Goal: Transaction & Acquisition: Purchase product/service

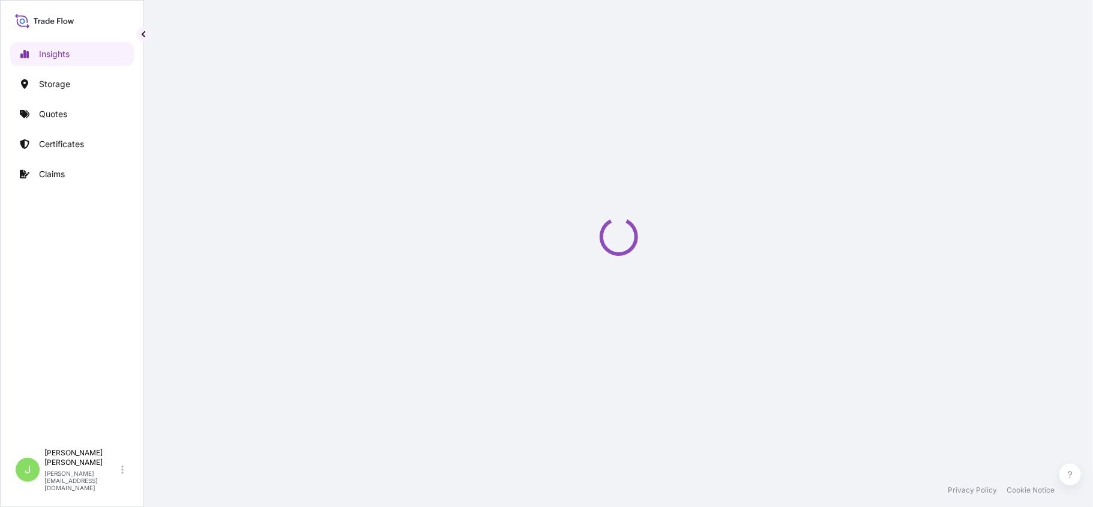
select select "2025"
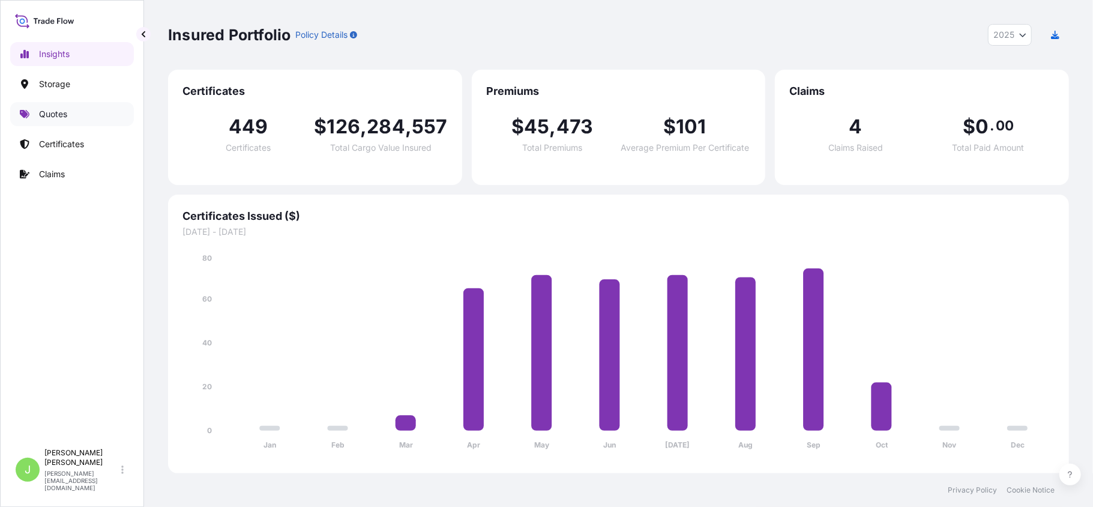
click at [62, 111] on p "Quotes" at bounding box center [53, 114] width 28 height 12
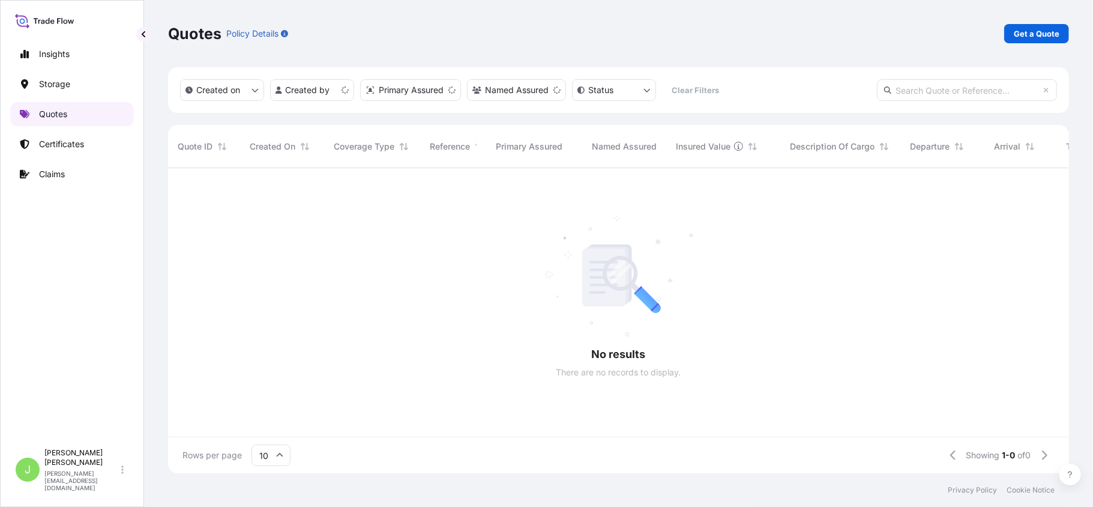
scroll to position [13, 13]
click at [1030, 16] on div "Quotes Policy Details Get a Quote" at bounding box center [618, 33] width 901 height 67
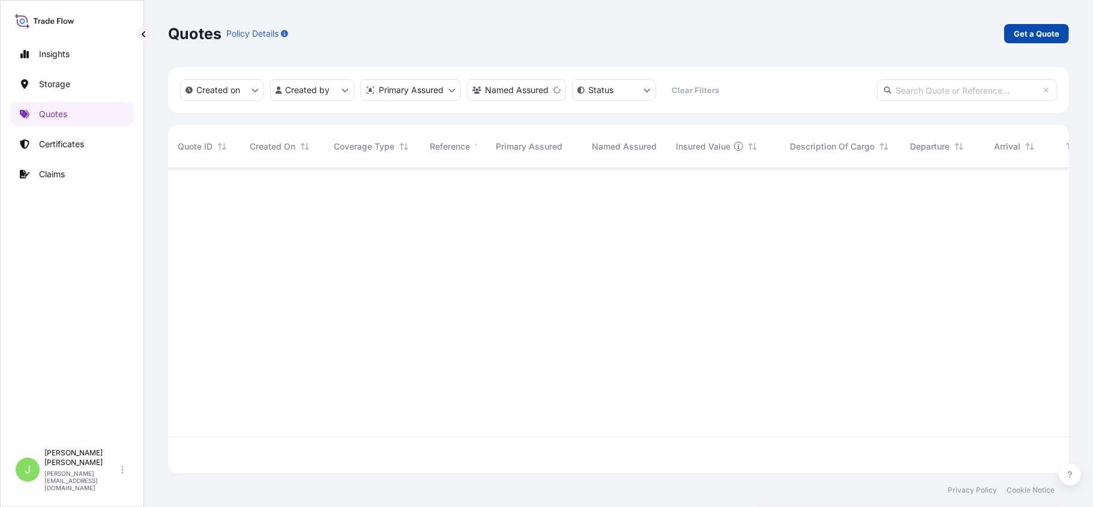
click at [1038, 29] on p "Get a Quote" at bounding box center [1037, 34] width 46 height 12
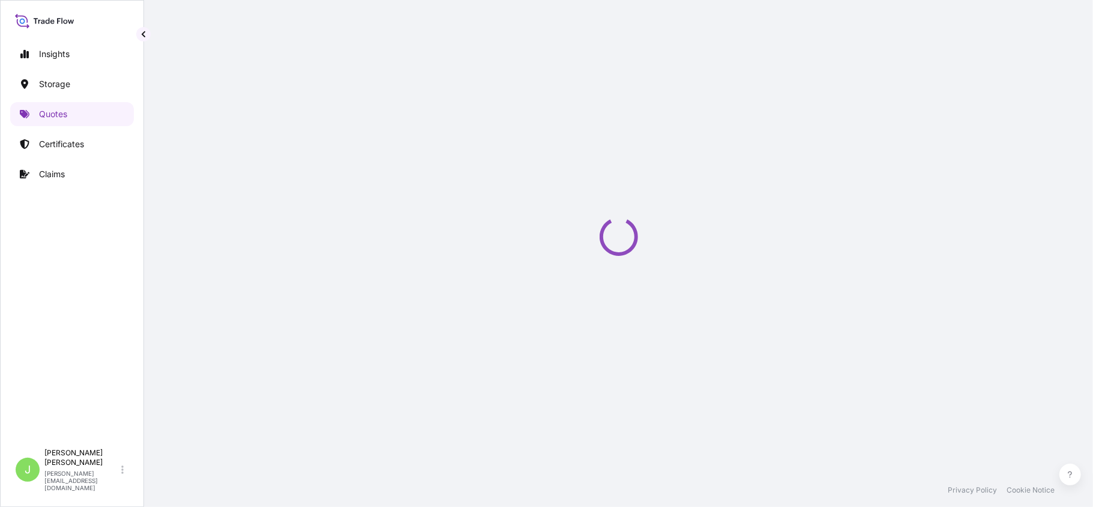
select select "Water"
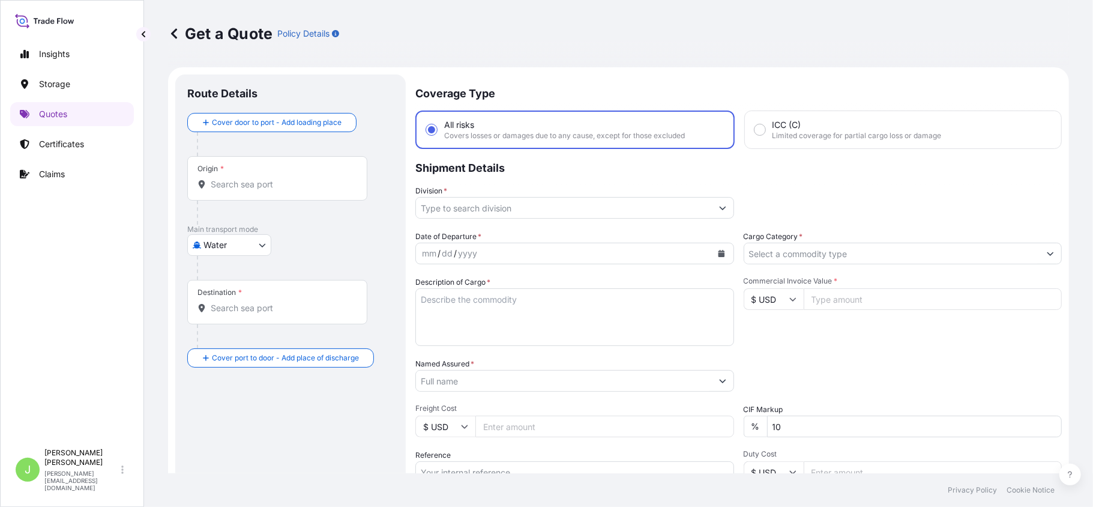
scroll to position [19, 0]
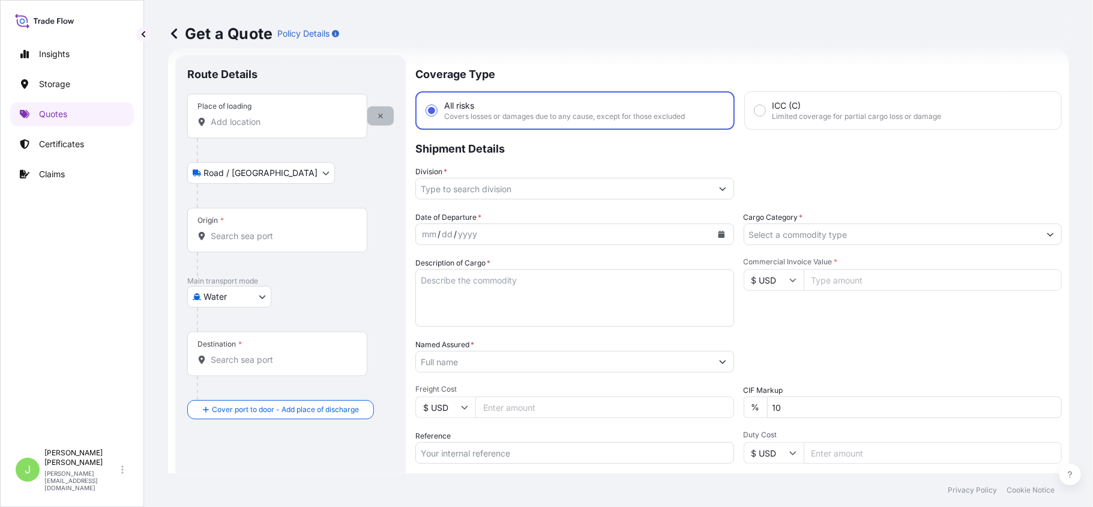
click at [385, 121] on button "button" at bounding box center [380, 115] width 26 height 19
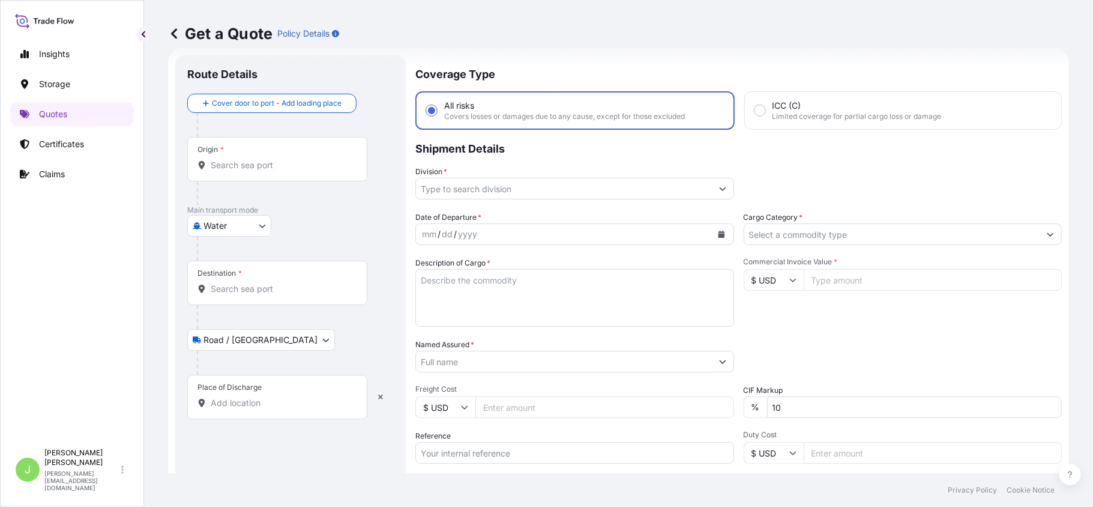
click at [247, 407] on input "Place of Discharge" at bounding box center [282, 403] width 142 height 12
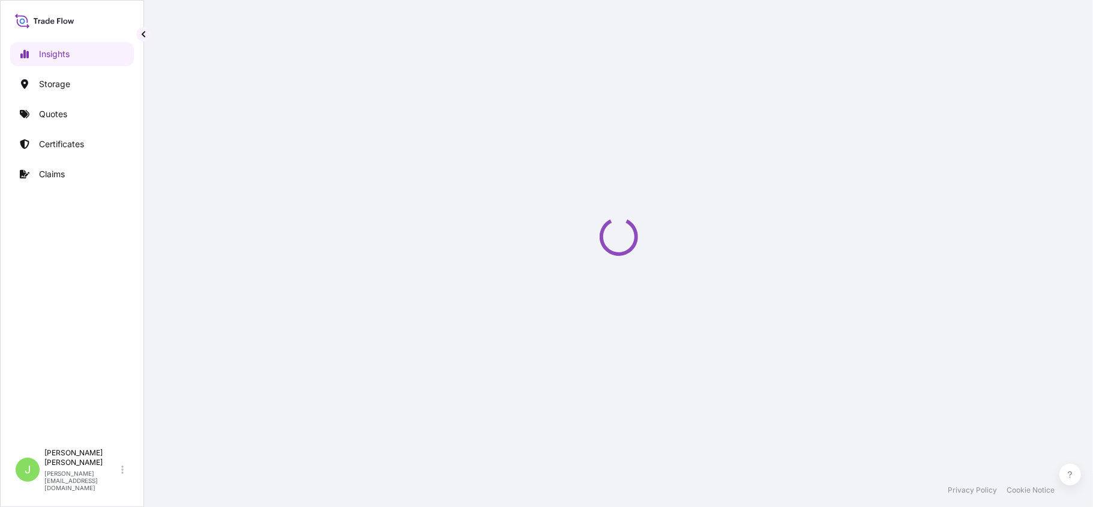
select select "2025"
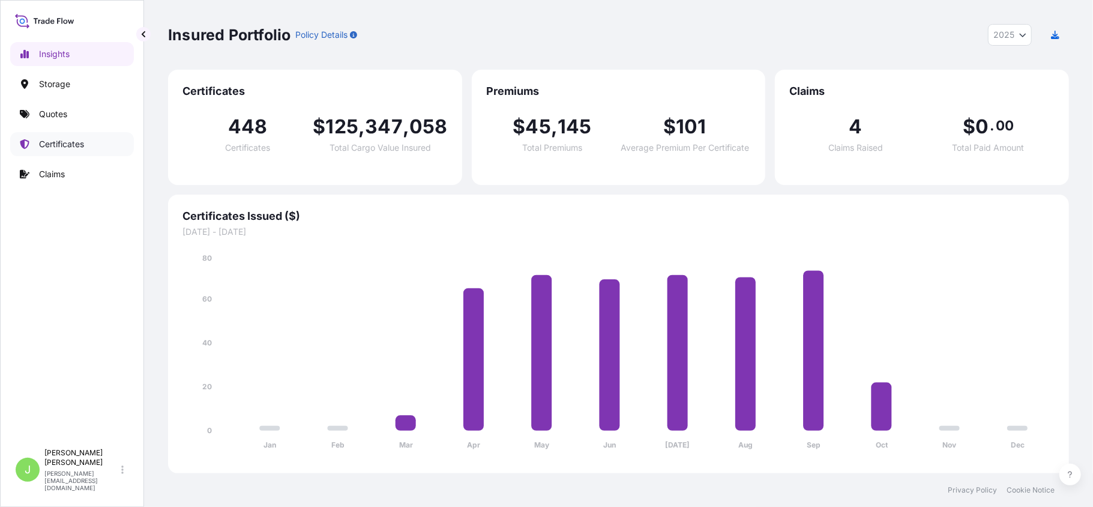
click at [87, 143] on link "Certificates" at bounding box center [72, 144] width 124 height 24
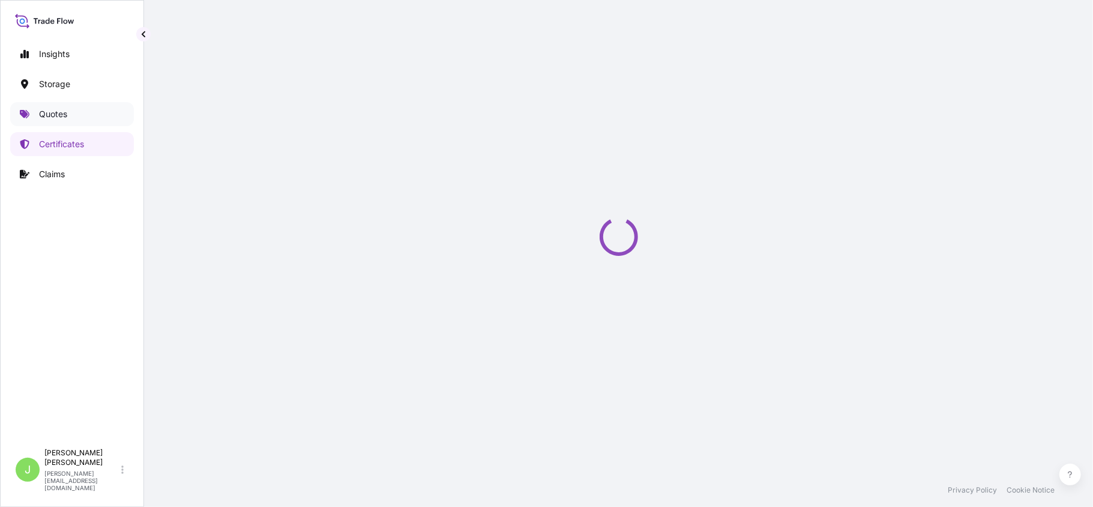
click at [87, 118] on link "Quotes" at bounding box center [72, 114] width 124 height 24
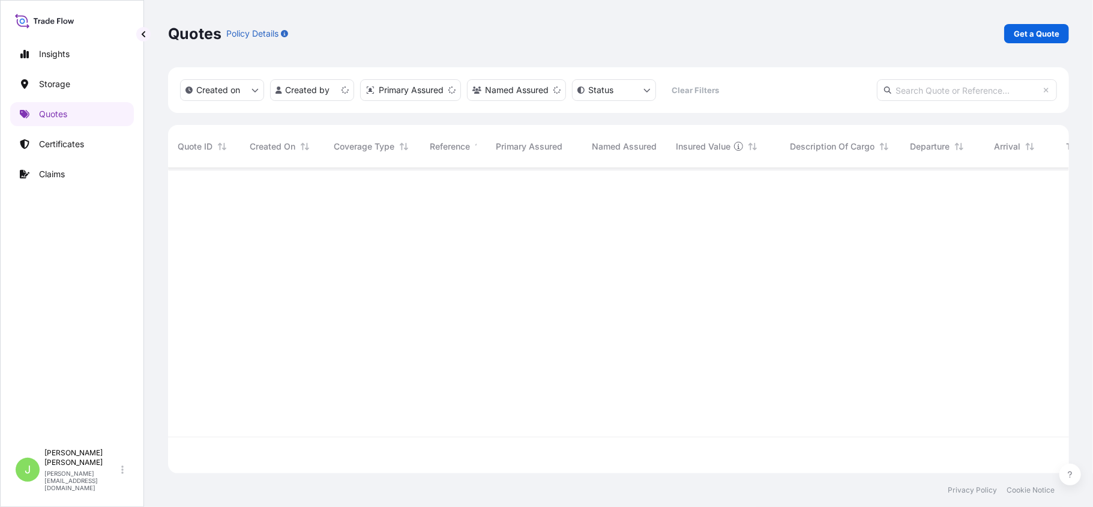
scroll to position [299, 889]
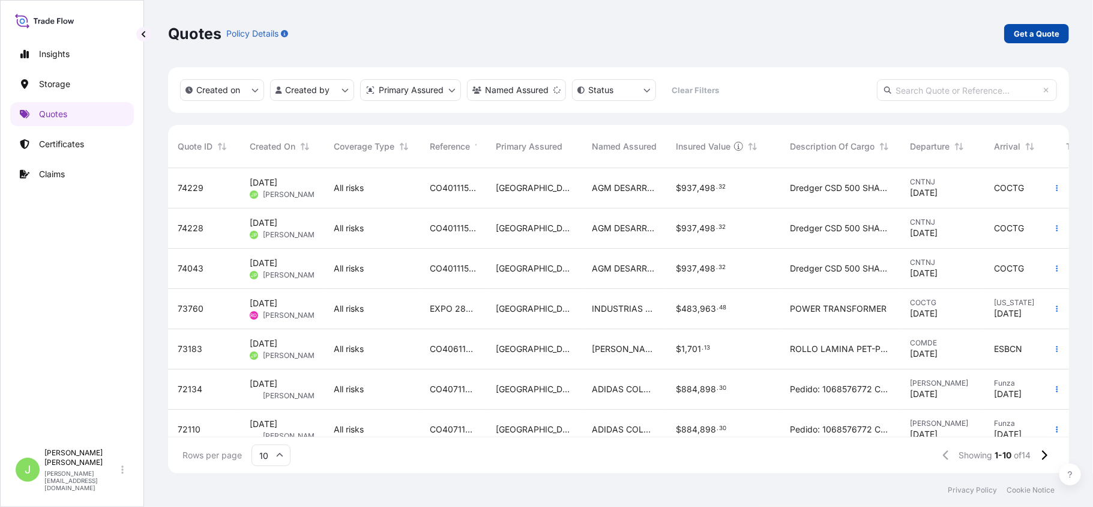
click at [1010, 34] on link "Get a Quote" at bounding box center [1036, 33] width 65 height 19
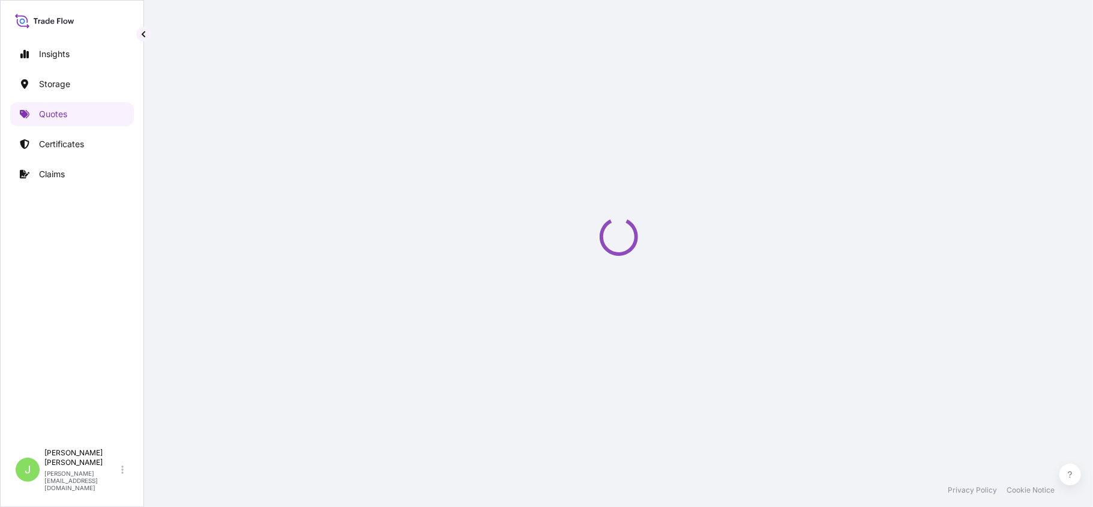
select select "Water"
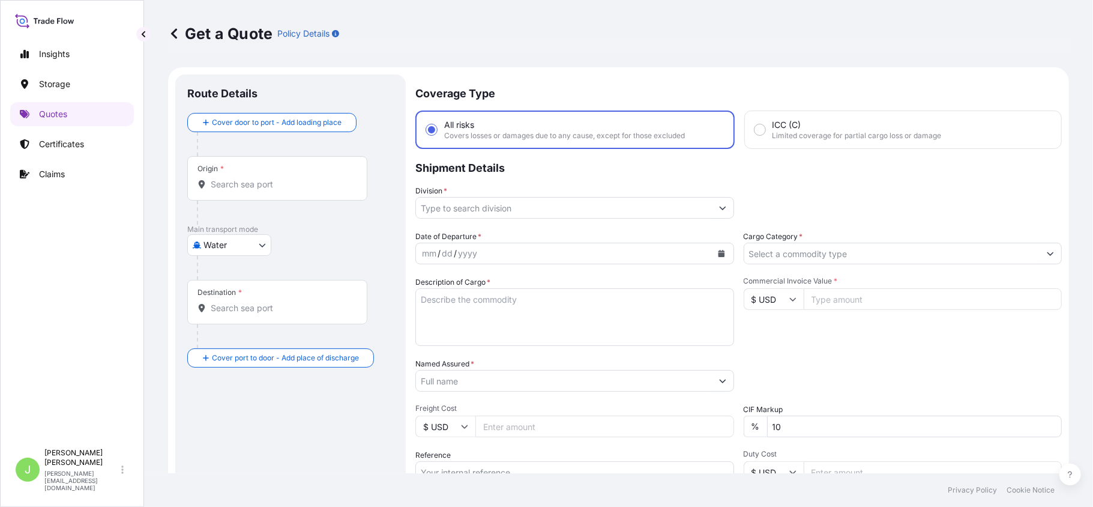
scroll to position [19, 0]
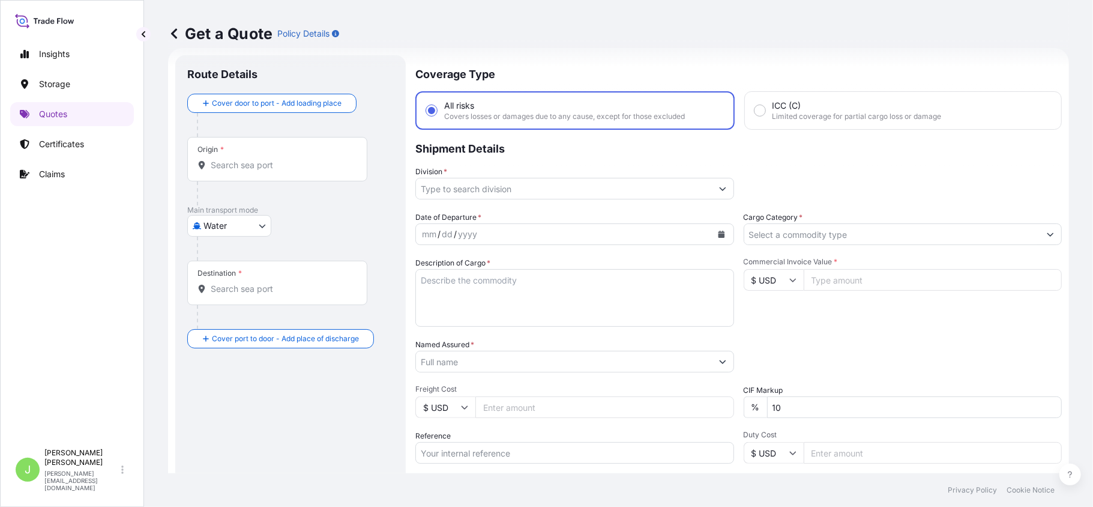
click at [337, 173] on div "Origin *" at bounding box center [277, 159] width 180 height 44
click at [337, 171] on input "Origin *" at bounding box center [282, 165] width 142 height 12
click at [301, 178] on div "Origin *" at bounding box center [277, 159] width 180 height 44
click at [301, 171] on input "Origin * Please select an origin" at bounding box center [282, 165] width 142 height 12
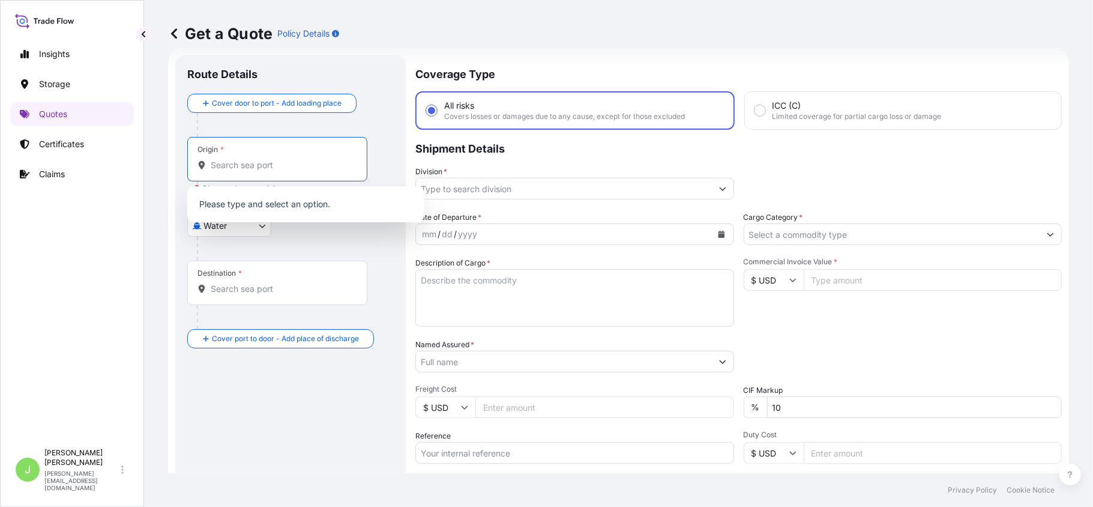
click at [250, 169] on input "Origin * Please select an origin" at bounding box center [282, 165] width 142 height 12
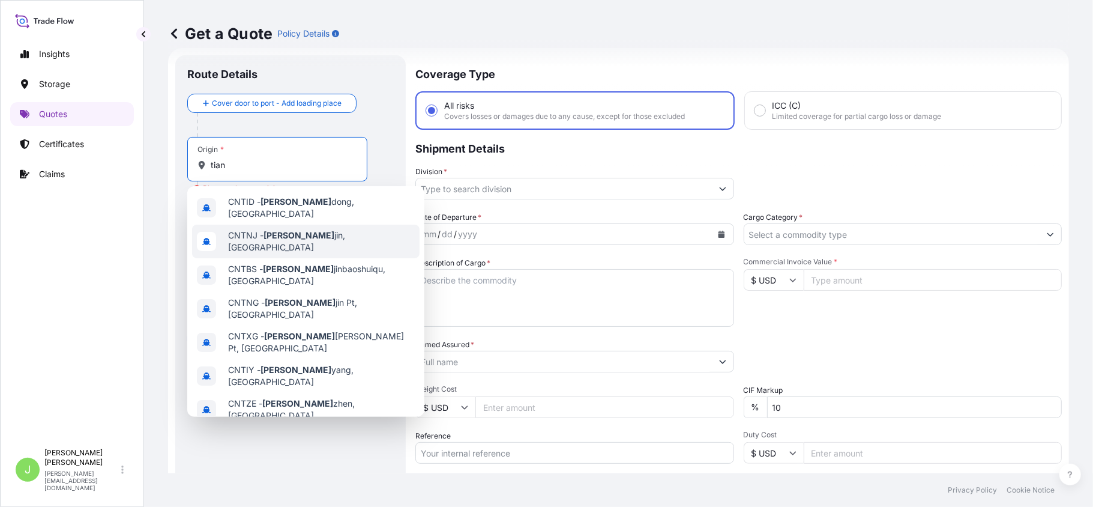
click at [253, 225] on div "CNTNJ - Tian jin, China" at bounding box center [306, 242] width 228 height 34
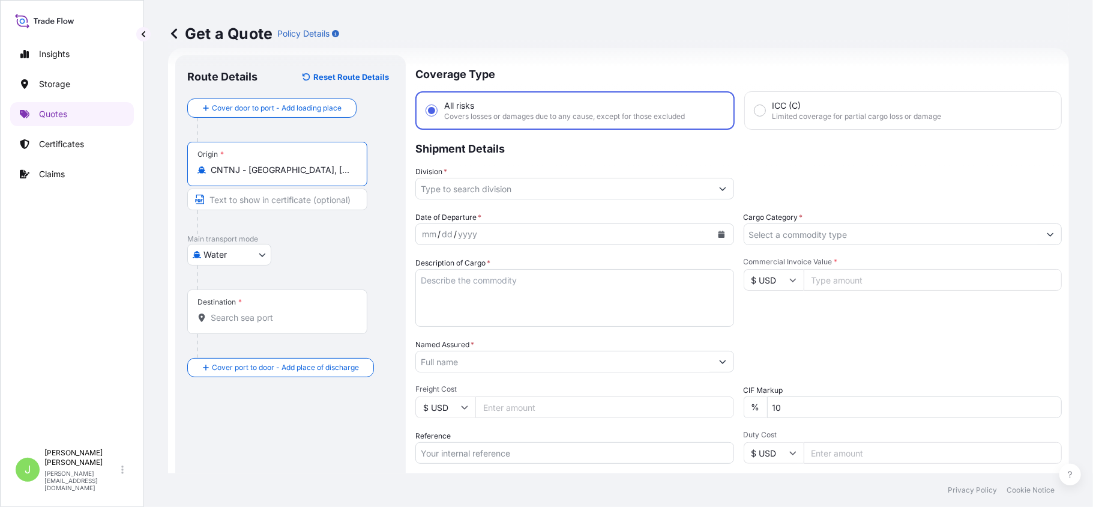
type input "CNTNJ - Tianjin, China"
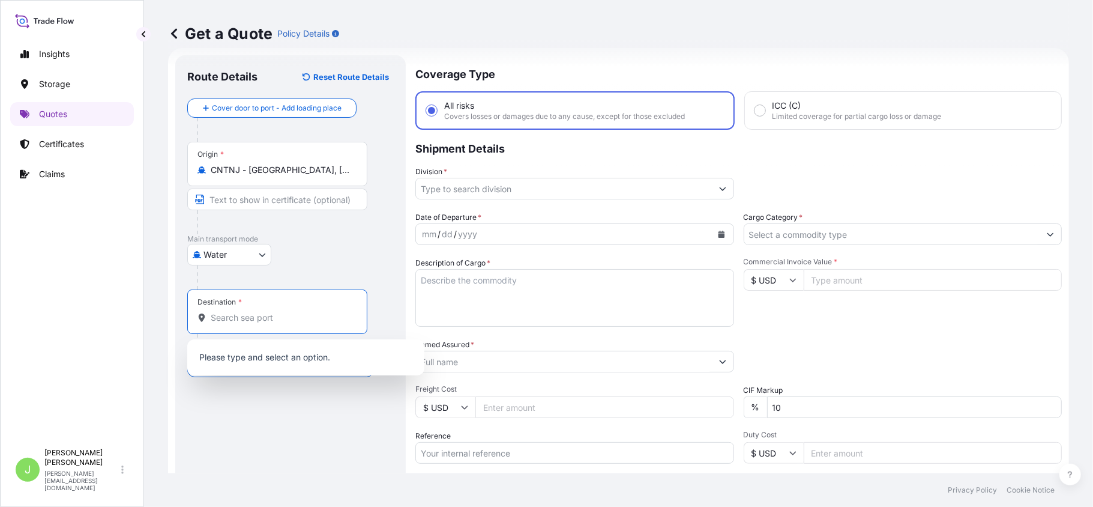
click at [277, 319] on input "Destination *" at bounding box center [282, 318] width 142 height 12
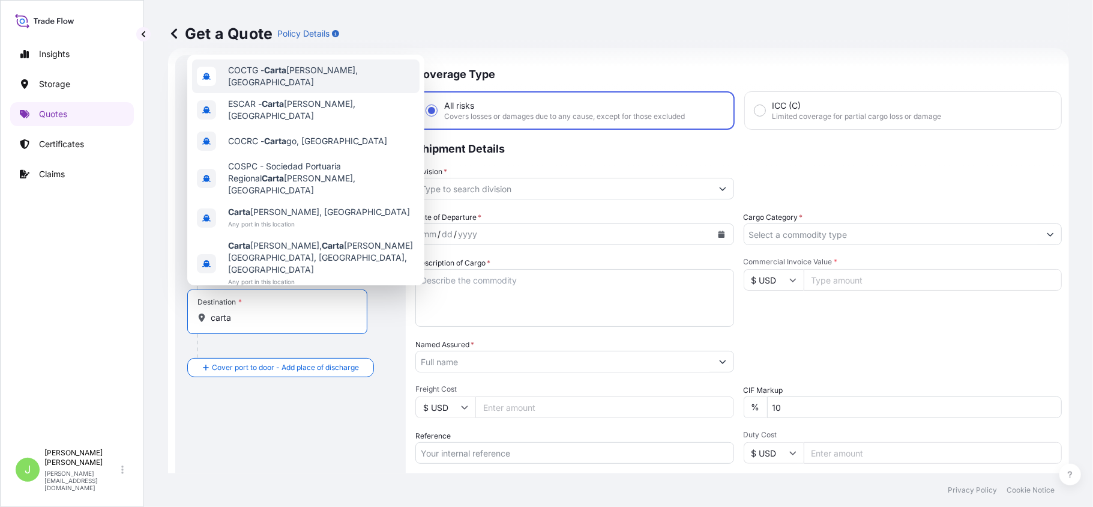
click at [300, 93] on div "COCTG - Carta gena, Colombia" at bounding box center [306, 76] width 228 height 34
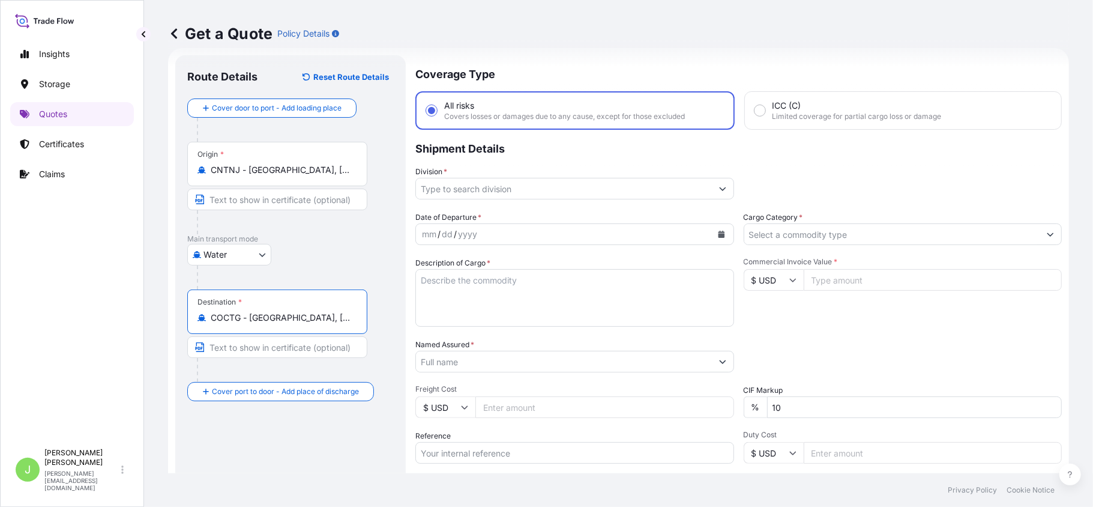
type input "COCTG - Cartagena, Colombia"
click at [295, 351] on input "Text to appear on certificate" at bounding box center [277, 347] width 180 height 22
paste input "SOCIEDAD PORTUARIA BARRANQUILLA VIA MARDIQUE S.A. NIT:900.214.109-8 LT DE TR RU…"
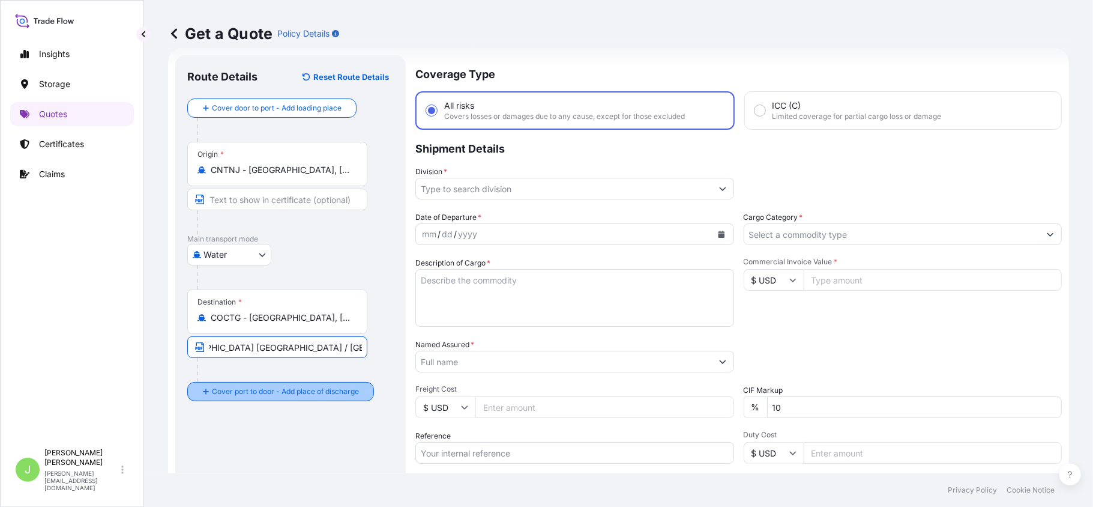
type input "SOCIEDAD PORTUARIA BARRANQUILLA VIA MARDIQUE S.A. NIT:900.214.109-8 LT DE TR RU…"
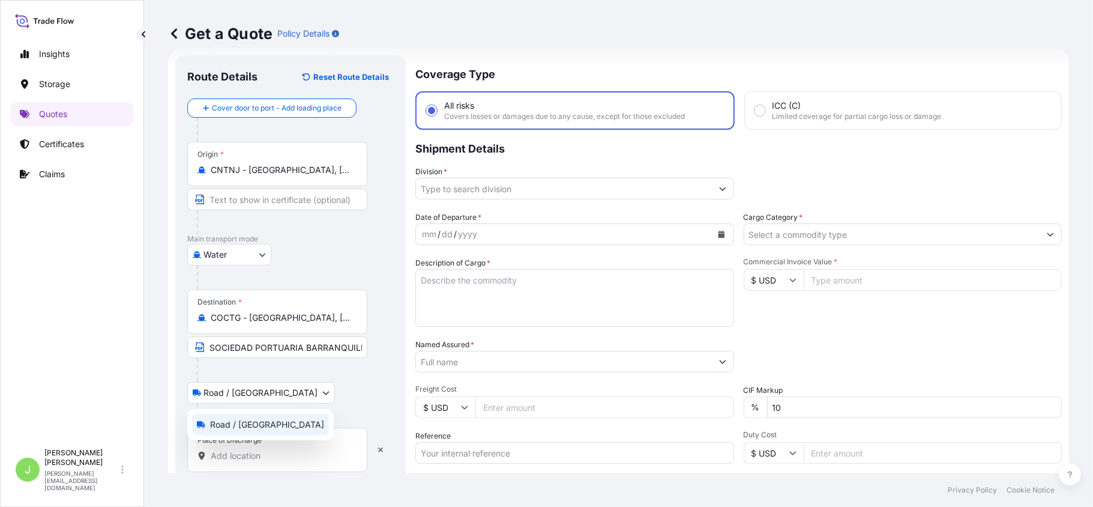
click at [246, 391] on body "2 options available. Insights Storage Quotes Certificates Claims J Juan Pallare…" at bounding box center [546, 253] width 1093 height 507
click at [277, 455] on input "Place of Discharge" at bounding box center [282, 456] width 142 height 12
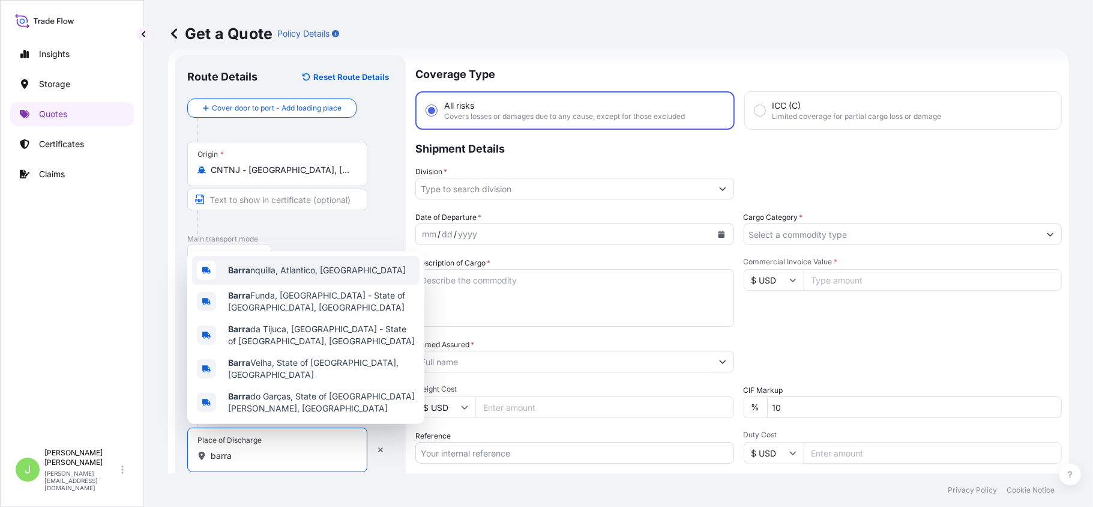
click at [297, 285] on div "Barra nquilla, Atlantico, Colombia" at bounding box center [306, 270] width 228 height 29
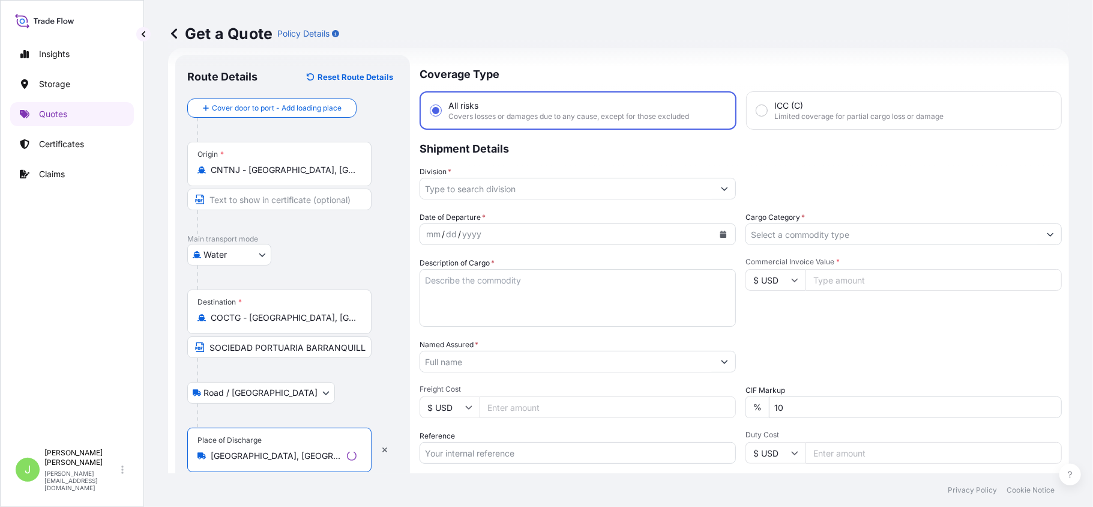
type input "Barranquilla, Atlantico, Colombia"
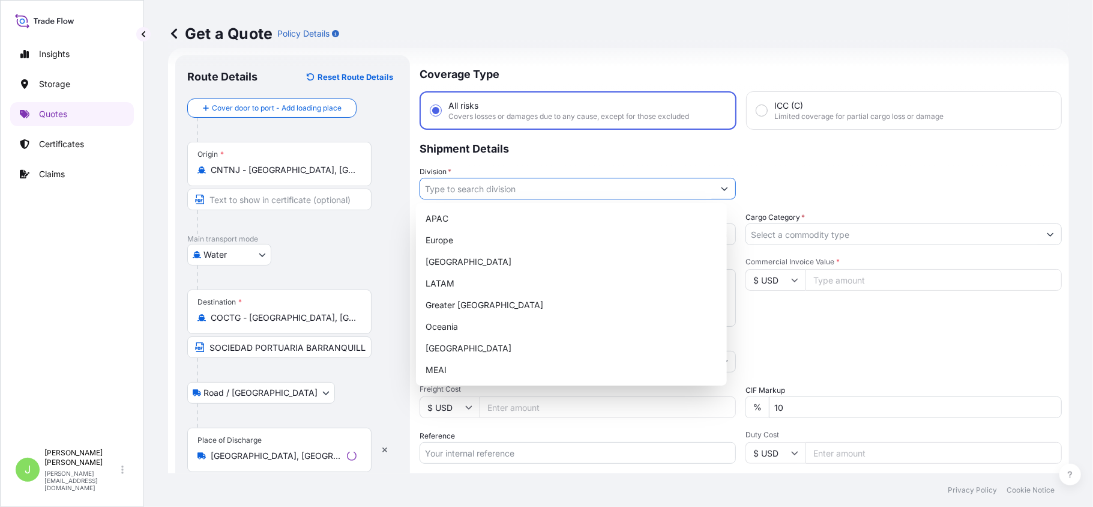
click at [481, 193] on input "Division *" at bounding box center [567, 189] width 294 height 22
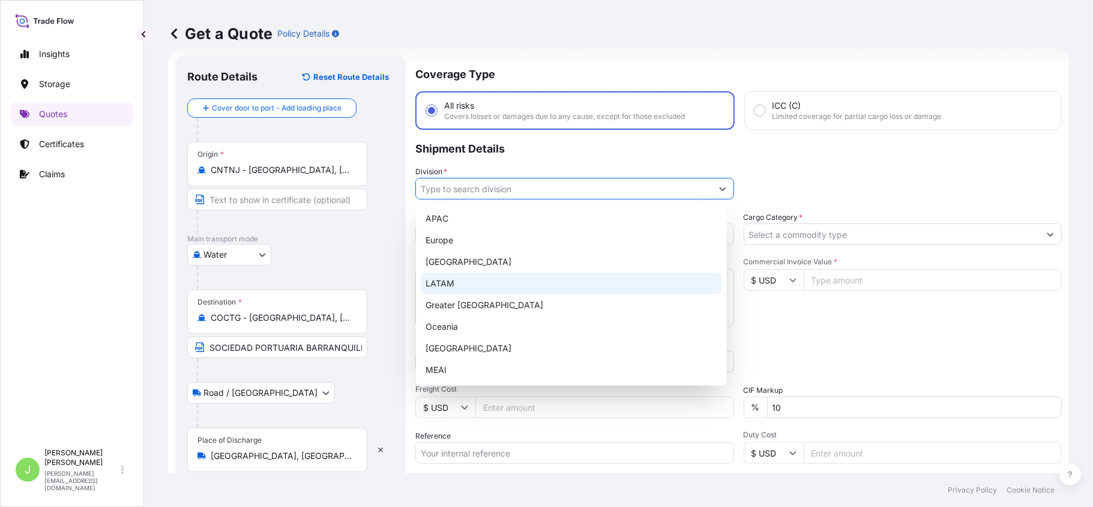
click at [453, 280] on div "LATAM" at bounding box center [571, 284] width 301 height 22
type input "LATAM"
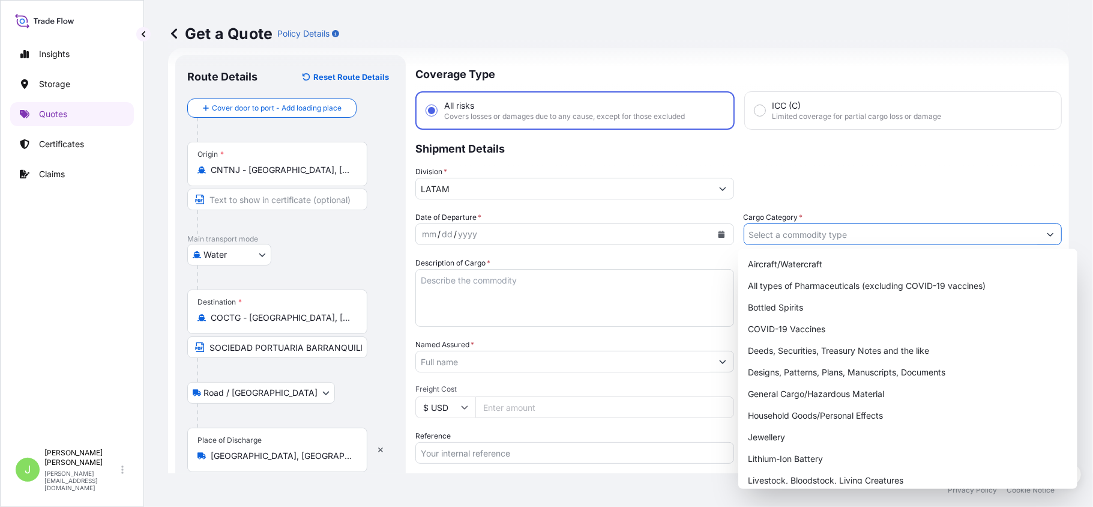
click at [844, 234] on input "Cargo Category *" at bounding box center [892, 234] width 296 height 22
click at [777, 396] on div "General Cargo/Hazardous Material" at bounding box center [908, 394] width 330 height 22
type input "General Cargo/Hazardous Material"
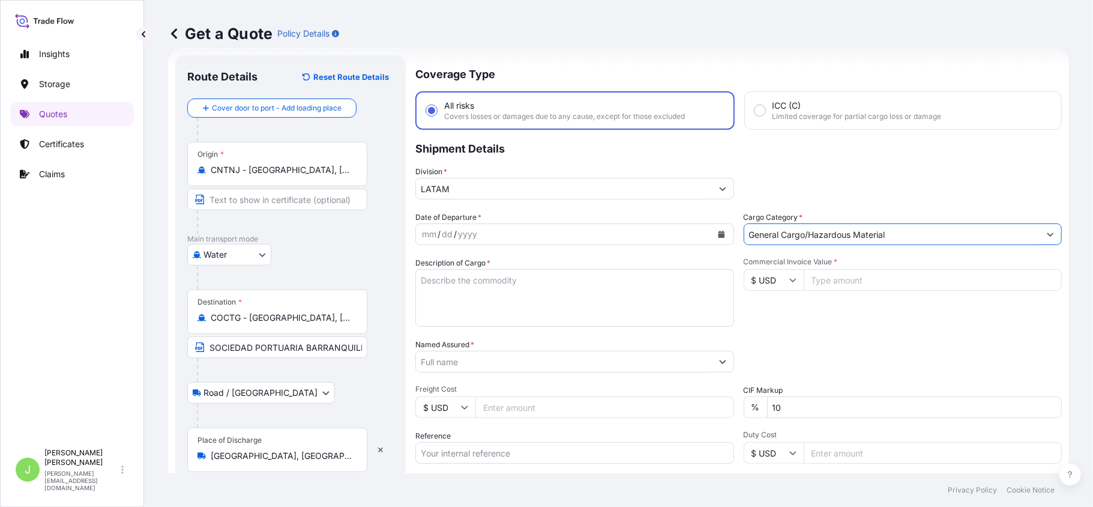
click at [719, 238] on button "Calendar" at bounding box center [721, 234] width 19 height 19
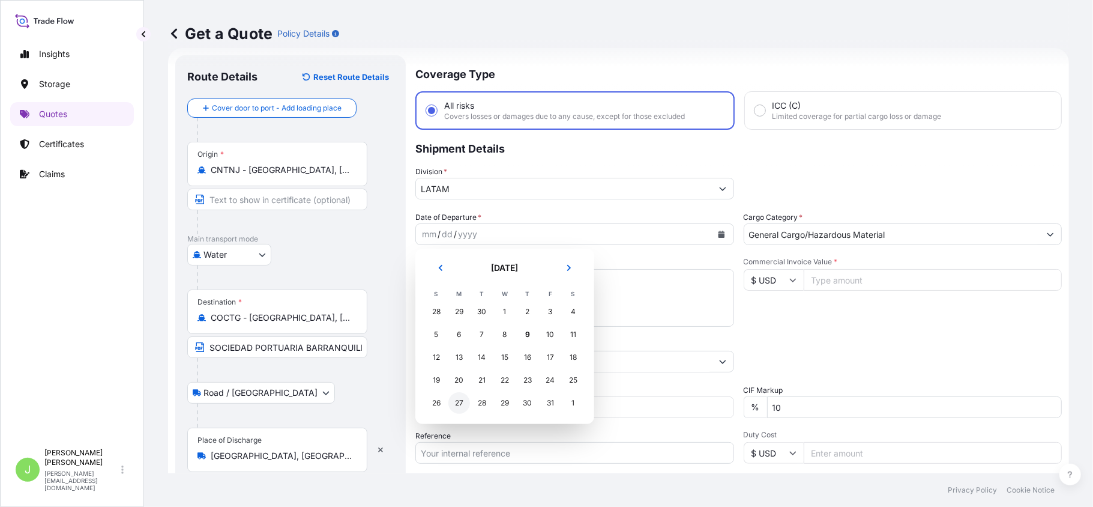
click at [466, 405] on div "27" at bounding box center [459, 403] width 22 height 22
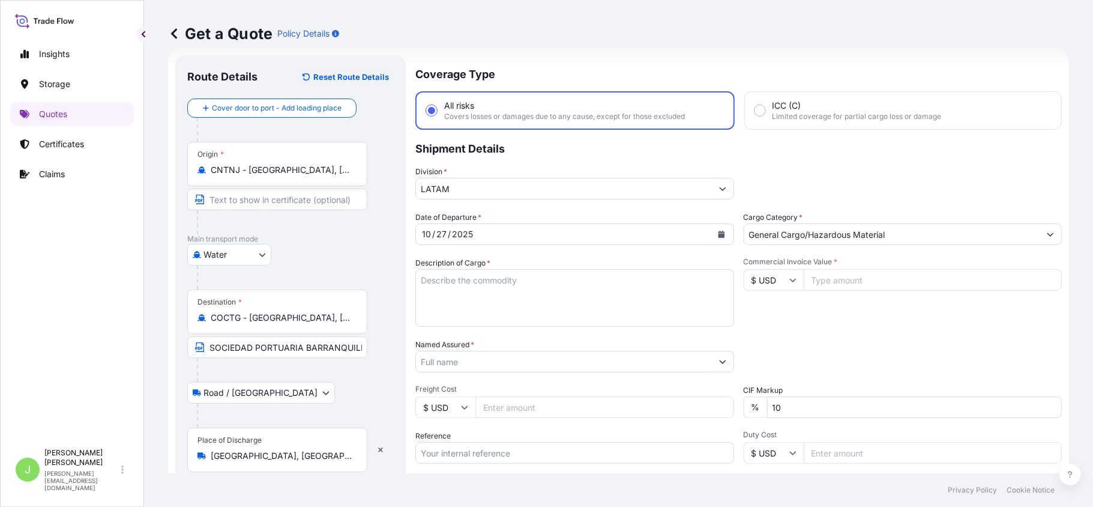
click at [436, 282] on textarea "Description of Cargo *" at bounding box center [574, 298] width 319 height 58
paste textarea "Dredger CSD 500 SHANDONG JULONG with accessories for normal function"
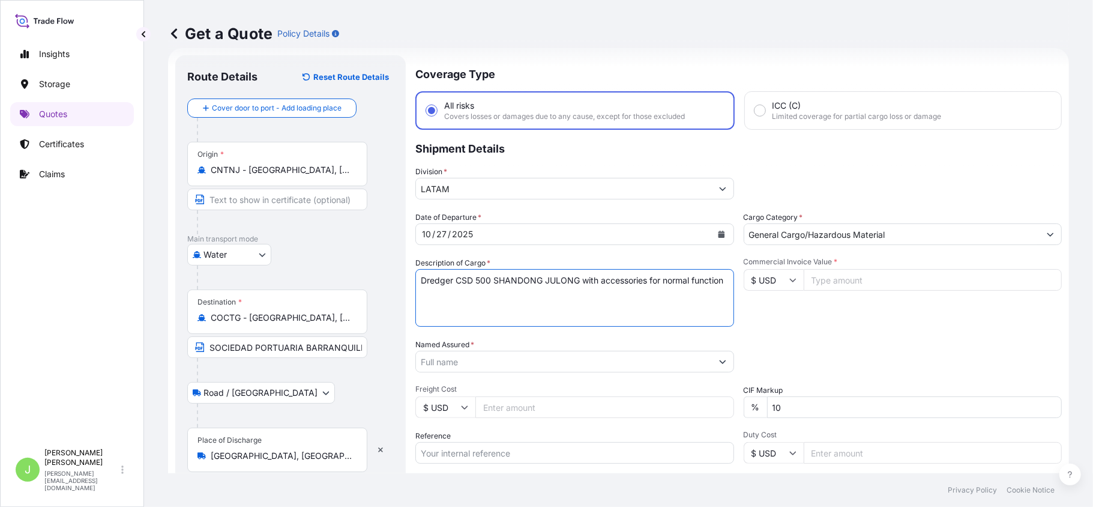
type textarea "Dredger CSD 500 SHANDONG JULONG with accessories for normal function"
click at [444, 357] on input "Named Assured *" at bounding box center [564, 362] width 296 height 22
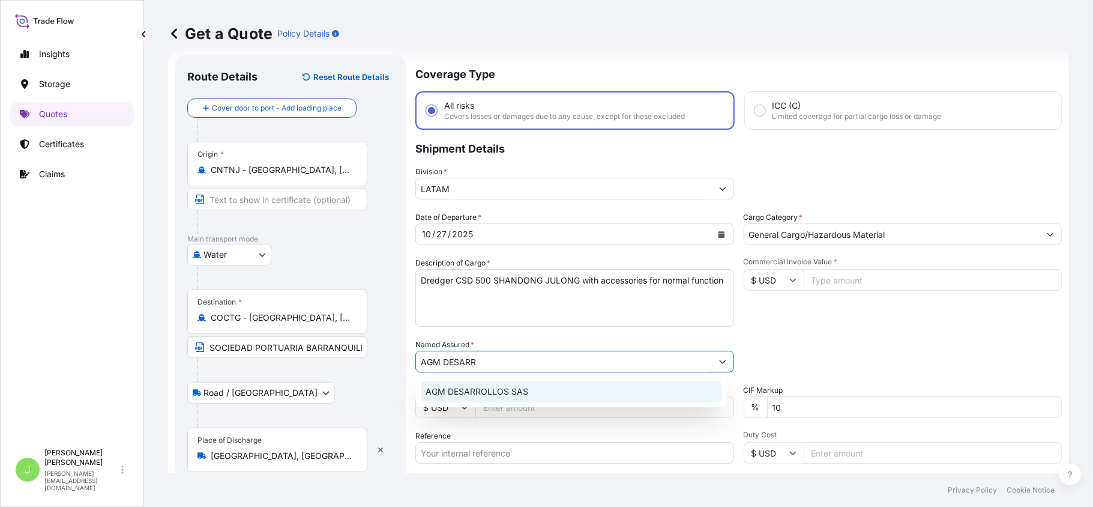
click at [452, 387] on span "AGM DESARROLLOS SAS" at bounding box center [477, 391] width 103 height 12
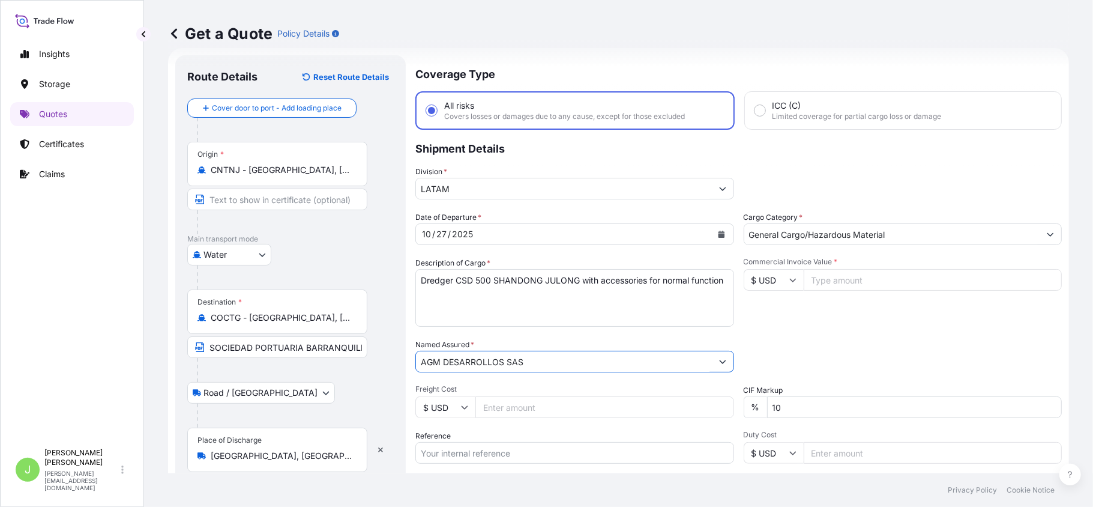
scroll to position [99, 0]
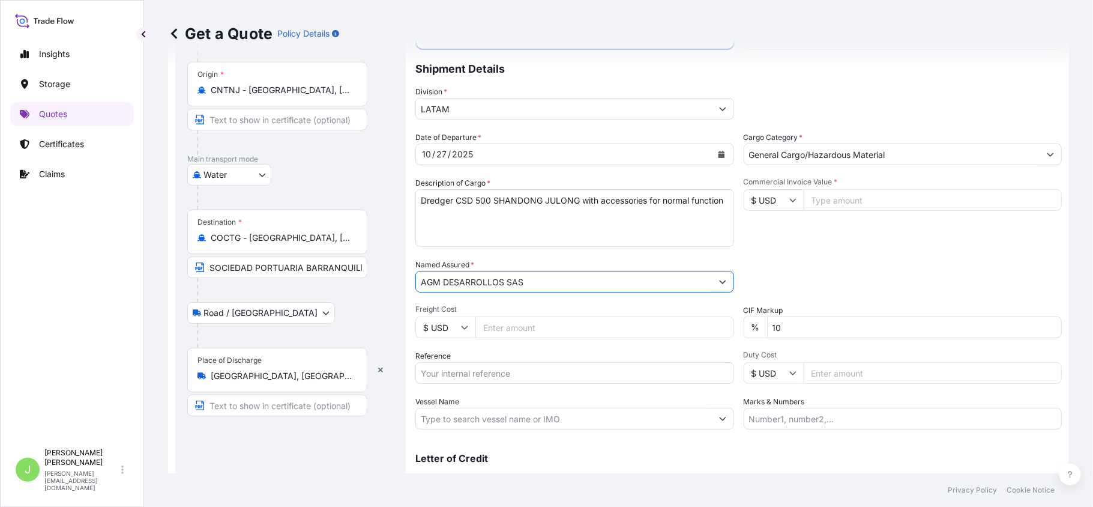
click at [457, 286] on input "AGM DESARROLLOS SAS" at bounding box center [564, 282] width 296 height 22
type input "AGM DESARROLLOS SAS"
click at [455, 371] on input "Reference" at bounding box center [574, 373] width 319 height 22
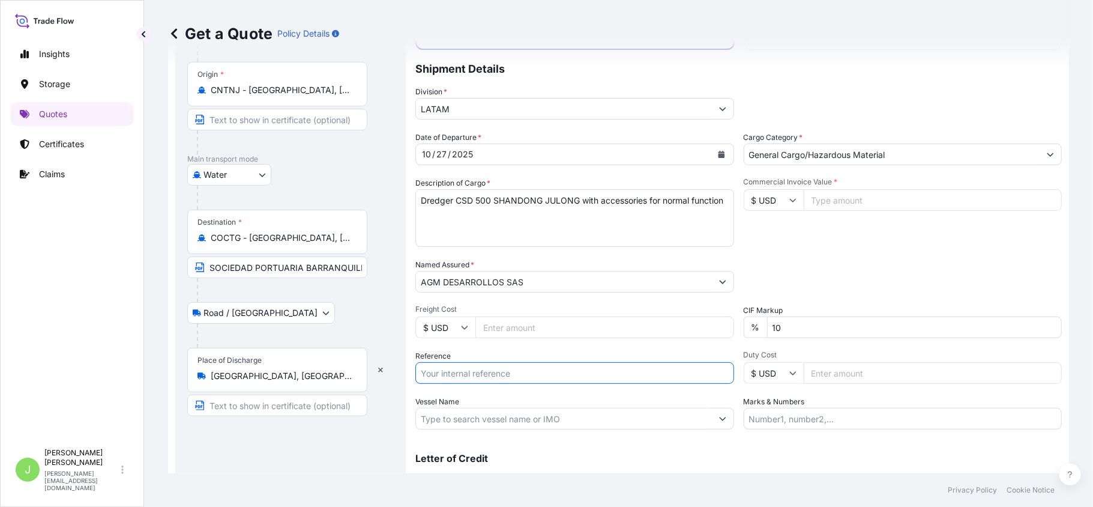
paste input "CO4011155911"
type input "CO4011155911"
click at [346, 457] on div "Route Details Reset Route Details Cover door to port - Add loading place Place …" at bounding box center [290, 246] width 207 height 519
click at [475, 419] on input "Vessel Name" at bounding box center [564, 419] width 296 height 22
paste input "IOANNIS THEO V.A25022"
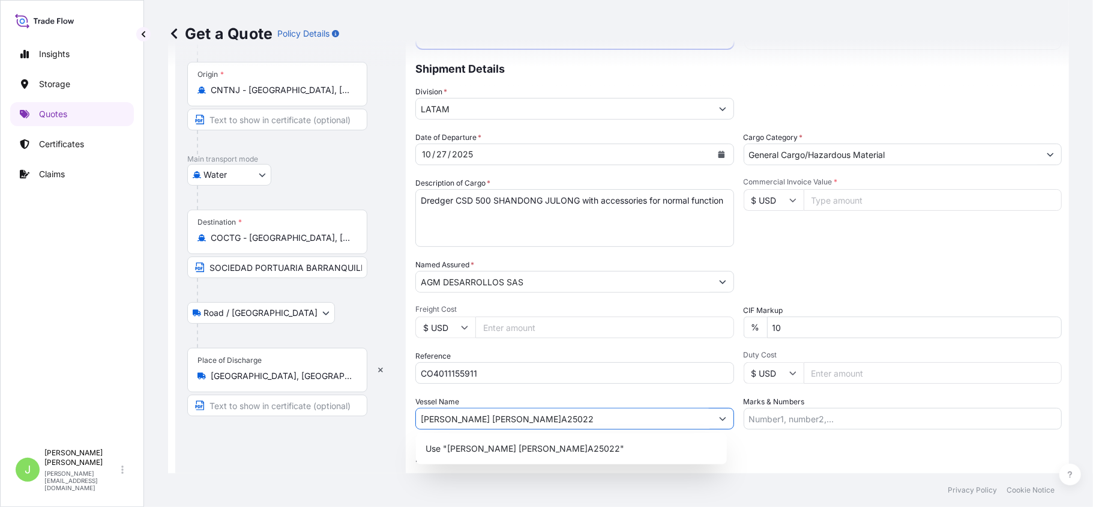
click at [491, 423] on input "IOANNIS THEO V.A25022" at bounding box center [564, 419] width 296 height 22
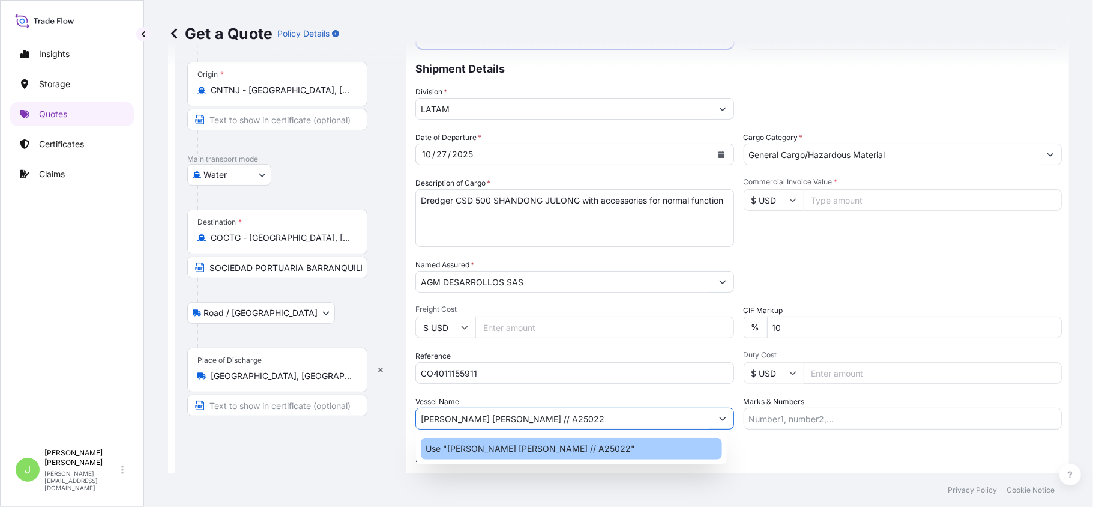
click at [489, 449] on p "Use "IOANNIS THEO // A25022"" at bounding box center [531, 448] width 210 height 12
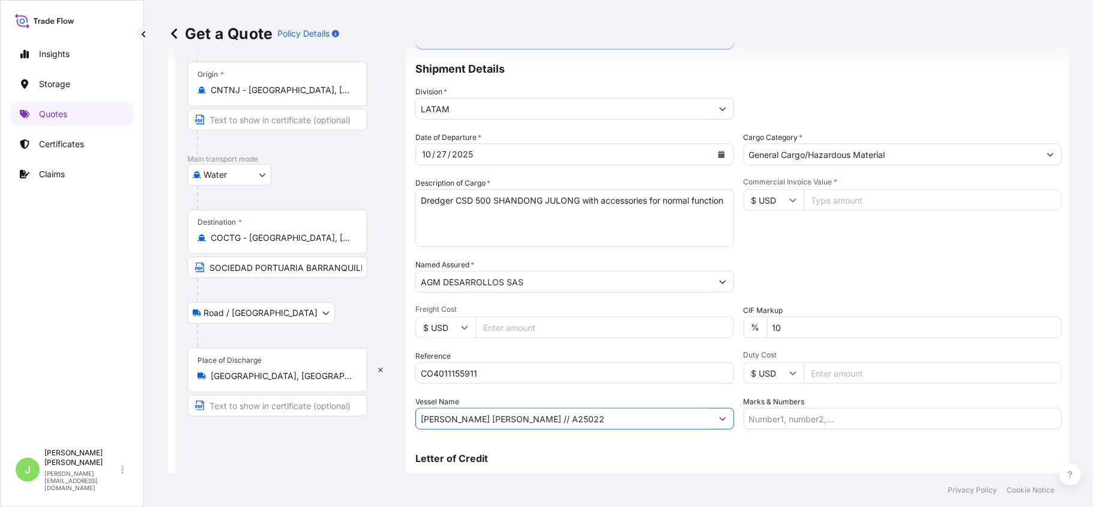
type input "IOANNIS THEO // A25022"
click at [857, 207] on input "Commercial Invoice Value *" at bounding box center [933, 200] width 259 height 22
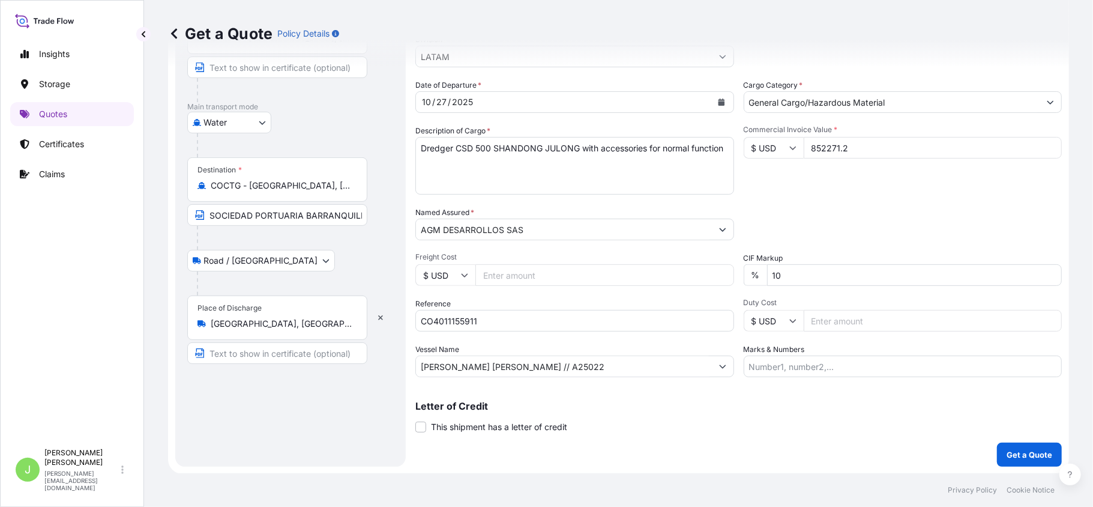
type input "852271.2"
click at [844, 369] on input "Marks & Numbers" at bounding box center [903, 366] width 319 height 22
paste input "CO4011155911"
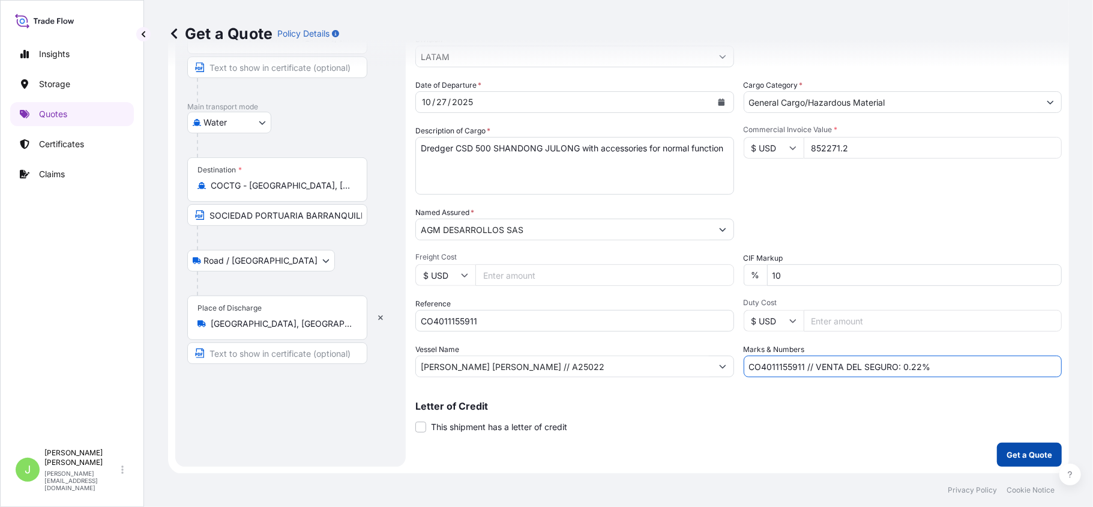
type input "CO4011155911 // VENTA DEL SEGURO: 0.22%"
click at [1031, 459] on p "Get a Quote" at bounding box center [1030, 454] width 46 height 12
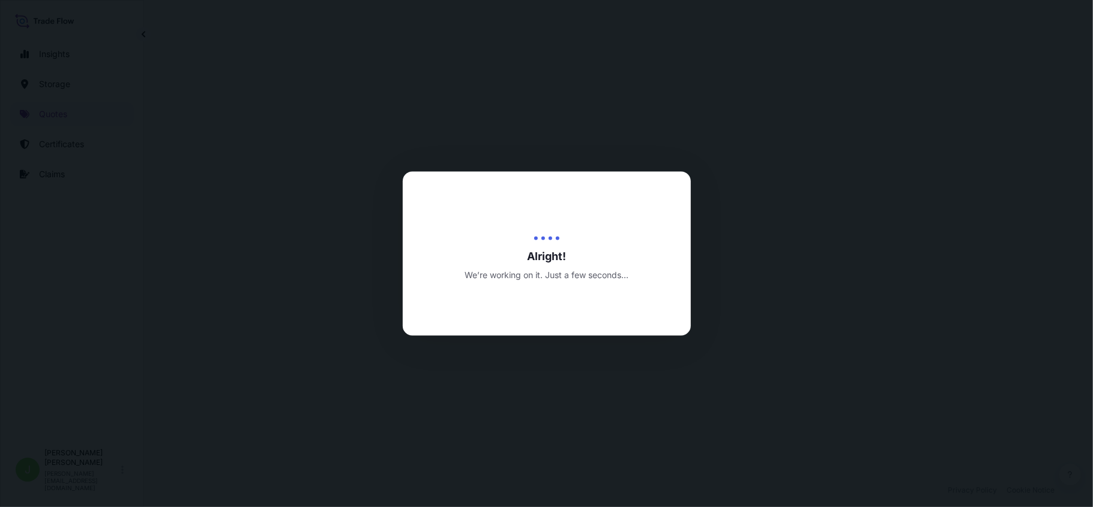
select select "Water"
select select "Road / [GEOGRAPHIC_DATA]"
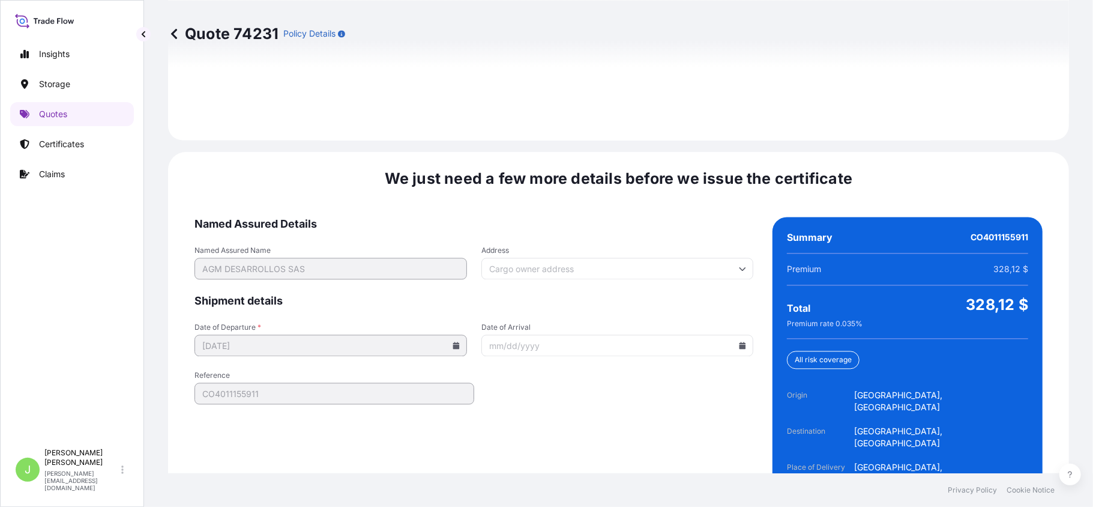
scroll to position [1806, 0]
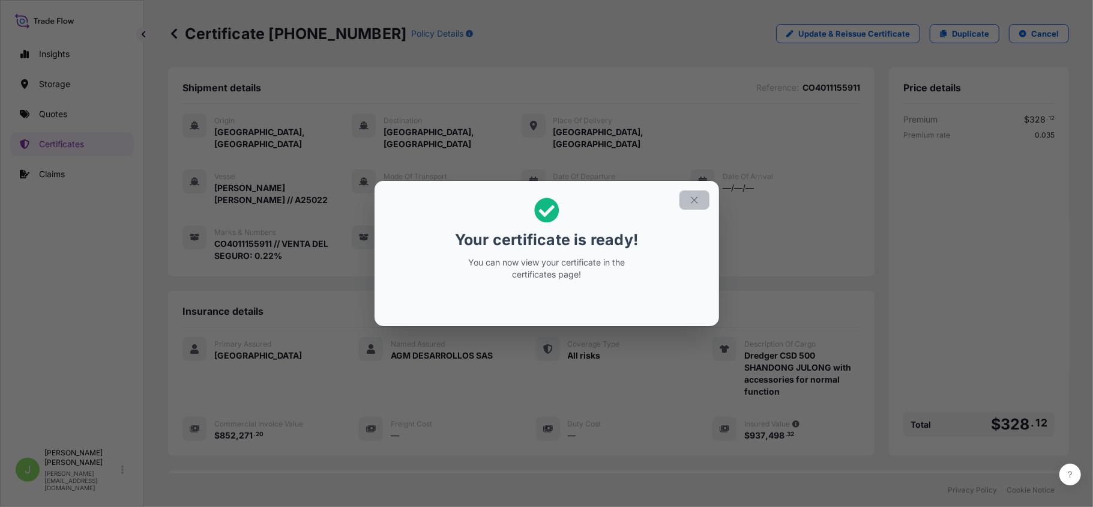
click at [696, 195] on icon "button" at bounding box center [694, 200] width 11 height 11
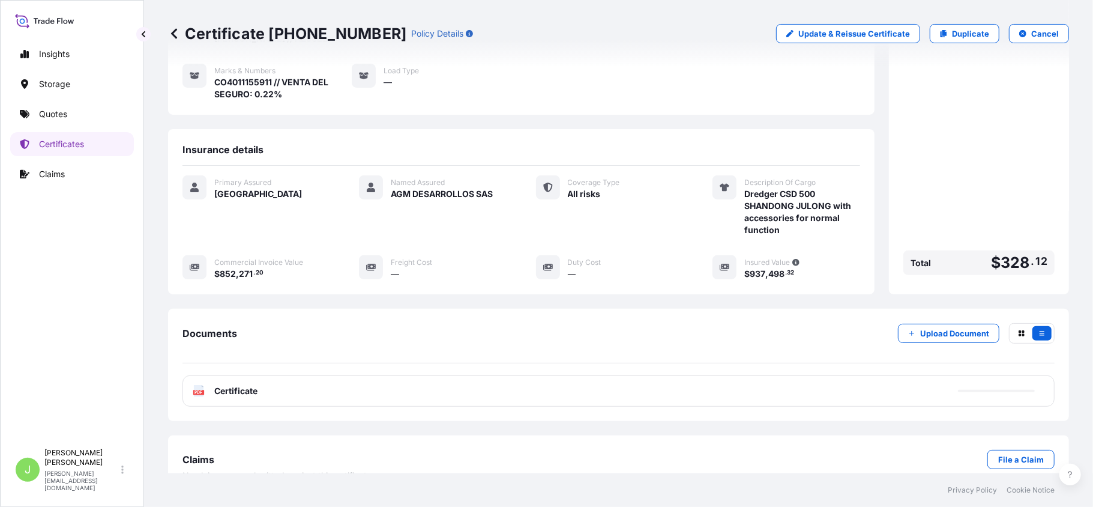
scroll to position [162, 0]
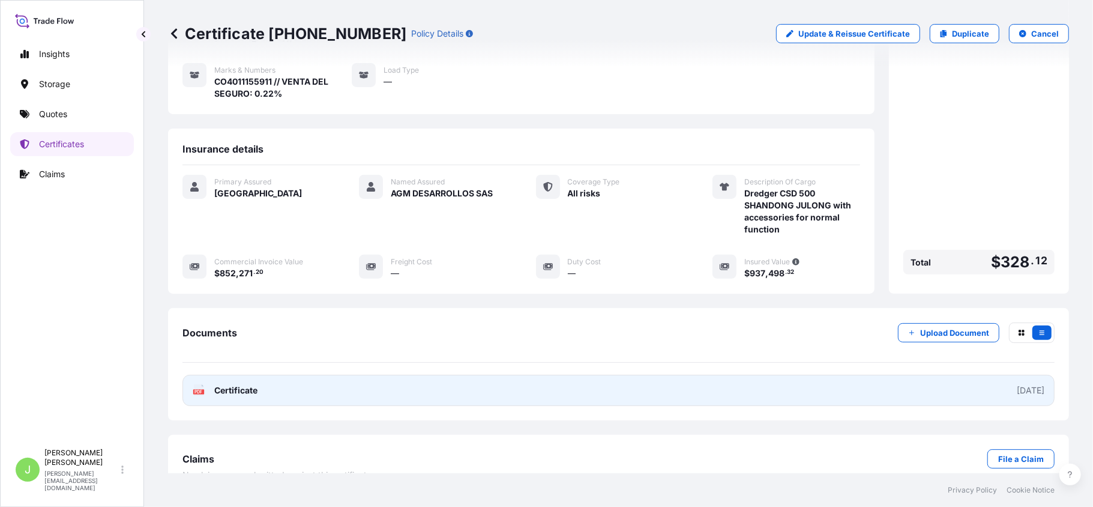
click at [220, 384] on span "Certificate" at bounding box center [235, 390] width 43 height 12
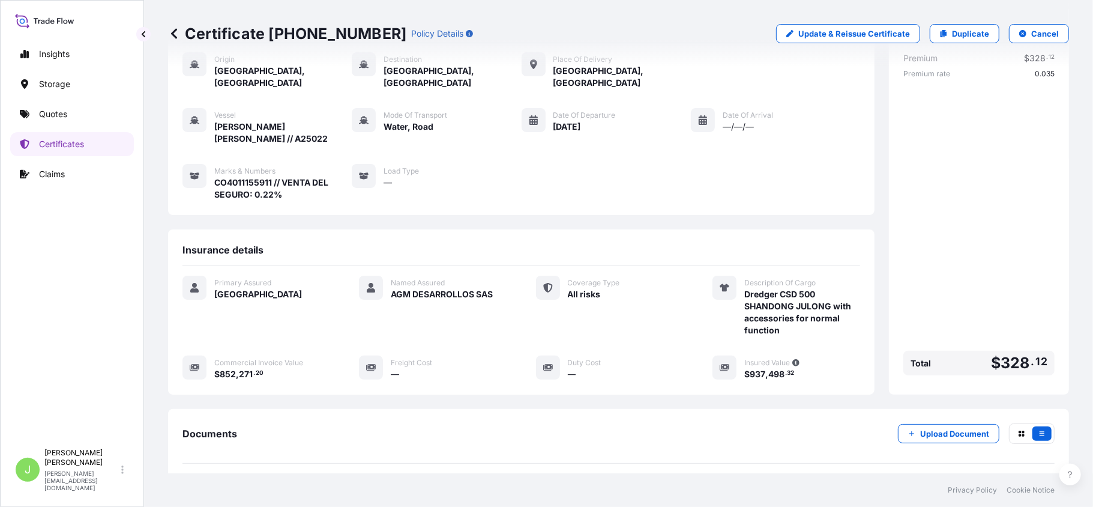
scroll to position [0, 0]
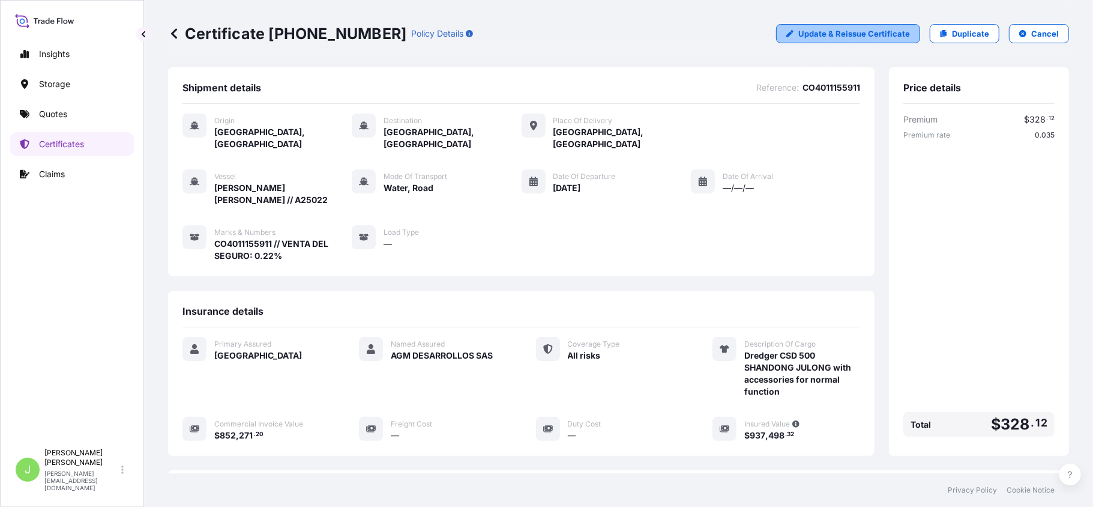
click at [806, 28] on p "Update & Reissue Certificate" at bounding box center [854, 34] width 112 height 12
select select "Water"
select select "Road / [GEOGRAPHIC_DATA]"
select select "31619"
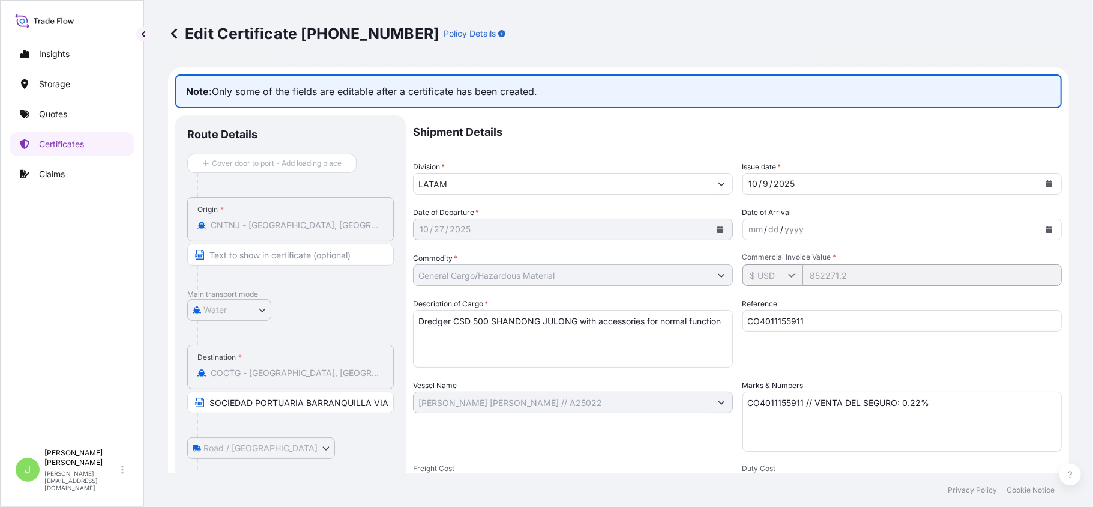
click at [239, 395] on input "SOCIEDAD PORTUARIA BARRANQUILLA VIA MARDIQUE S.A. NIT:900.214.109-8 LT DE TR RU…" at bounding box center [290, 402] width 207 height 22
click at [263, 413] on div at bounding box center [295, 425] width 197 height 24
click at [174, 37] on icon at bounding box center [174, 33] width 6 height 10
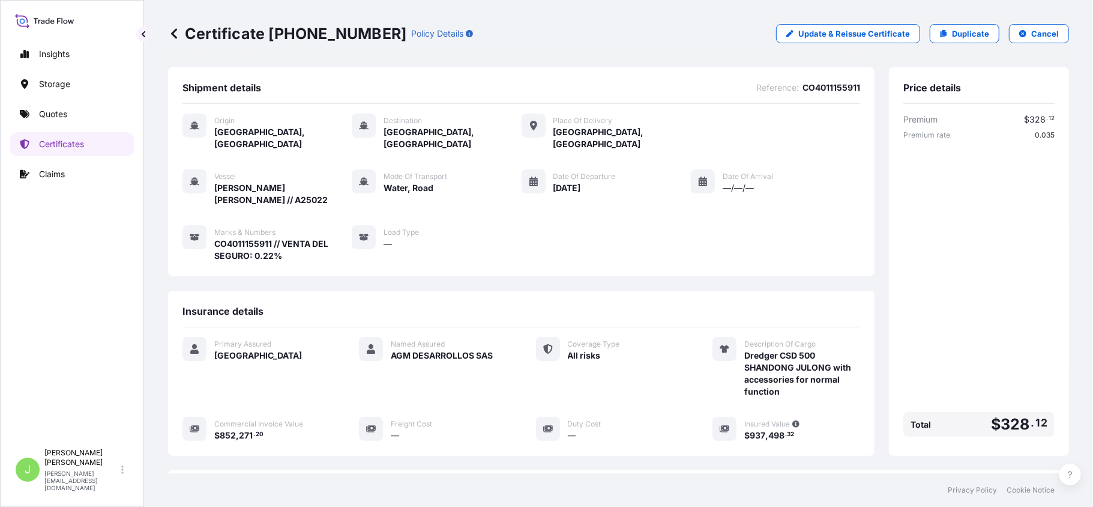
click at [202, 38] on p "Certificate 31619-476-1" at bounding box center [287, 33] width 238 height 19
copy p "Certificate 31619-476-1"
click at [1033, 32] on p "Cancel" at bounding box center [1045, 34] width 28 height 12
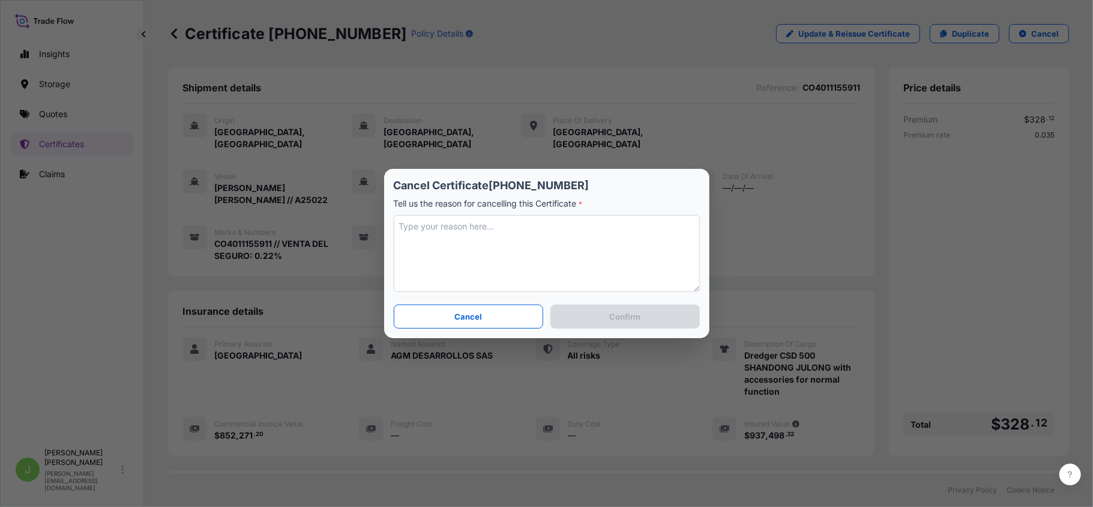
click at [478, 222] on textarea at bounding box center [547, 253] width 306 height 77
type textarea "N/A"
click at [639, 321] on p "Confirm" at bounding box center [624, 316] width 31 height 12
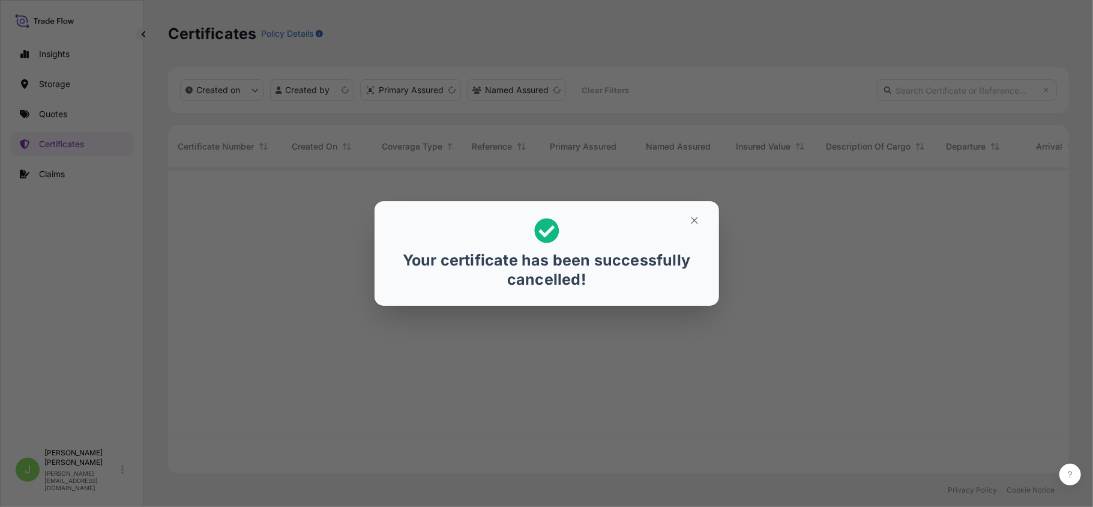
scroll to position [299, 889]
click at [693, 225] on icon "button" at bounding box center [694, 220] width 11 height 11
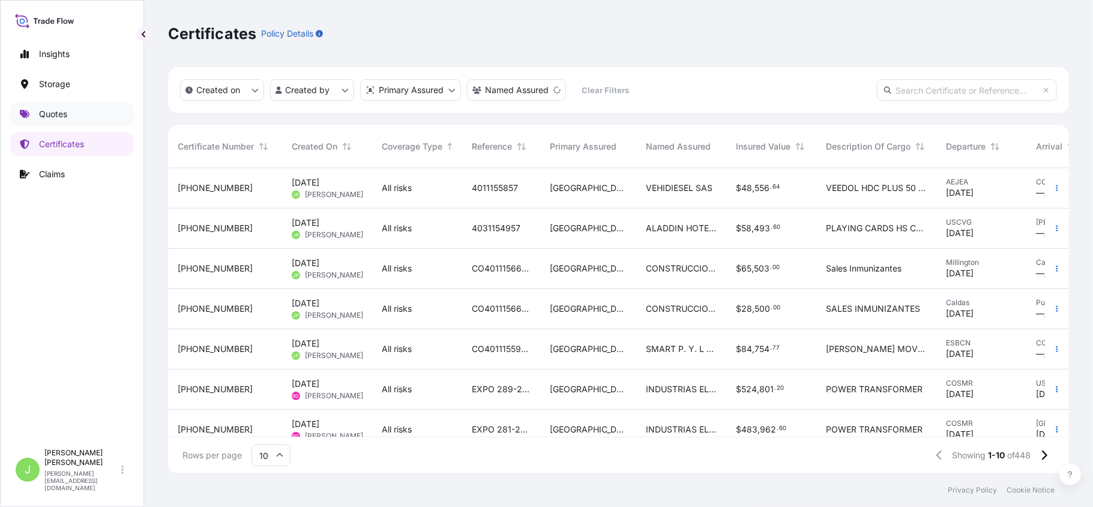
click at [77, 114] on link "Quotes" at bounding box center [72, 114] width 124 height 24
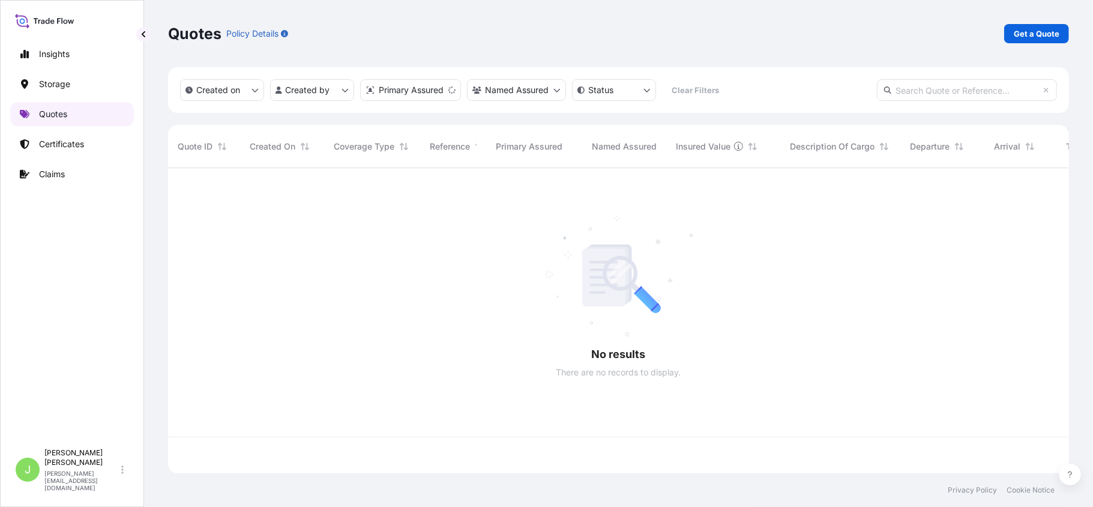
scroll to position [299, 889]
click at [1022, 32] on p "Get a Quote" at bounding box center [1037, 34] width 46 height 12
select select "Water"
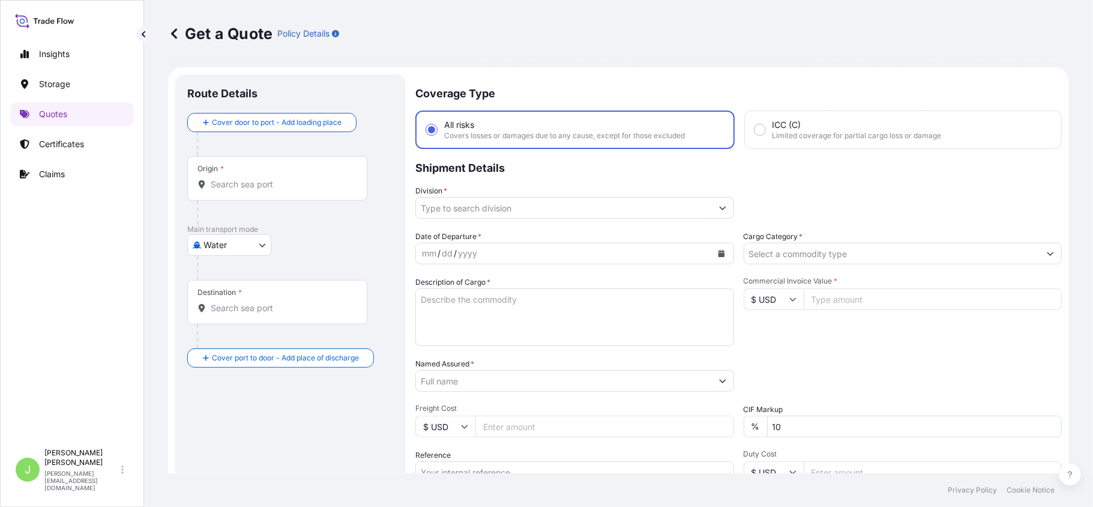
scroll to position [19, 0]
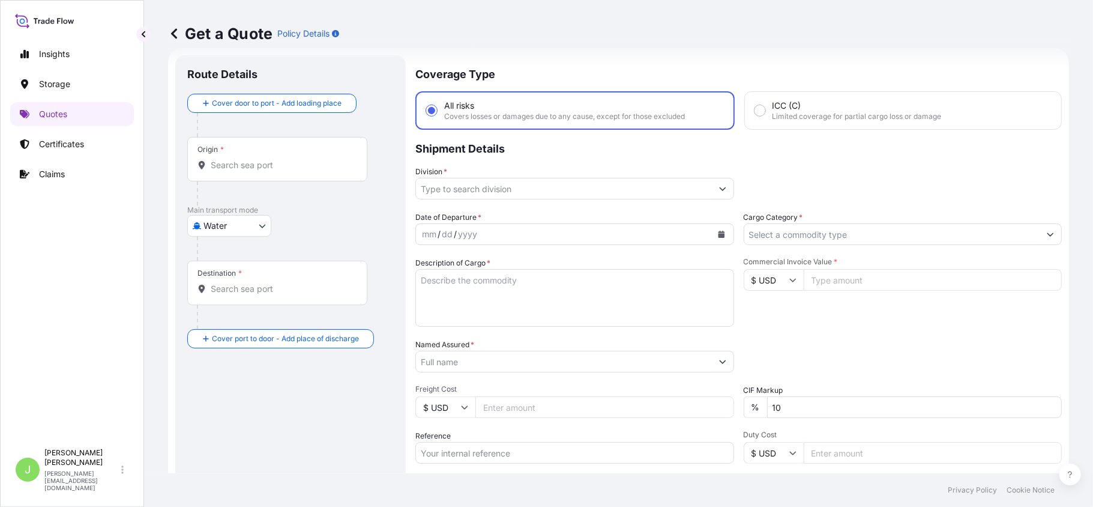
click at [262, 172] on div "Origin *" at bounding box center [277, 159] width 180 height 44
click at [262, 171] on input "Origin *" at bounding box center [282, 165] width 142 height 12
click at [246, 169] on input "Origin * Please select an origin" at bounding box center [282, 165] width 142 height 12
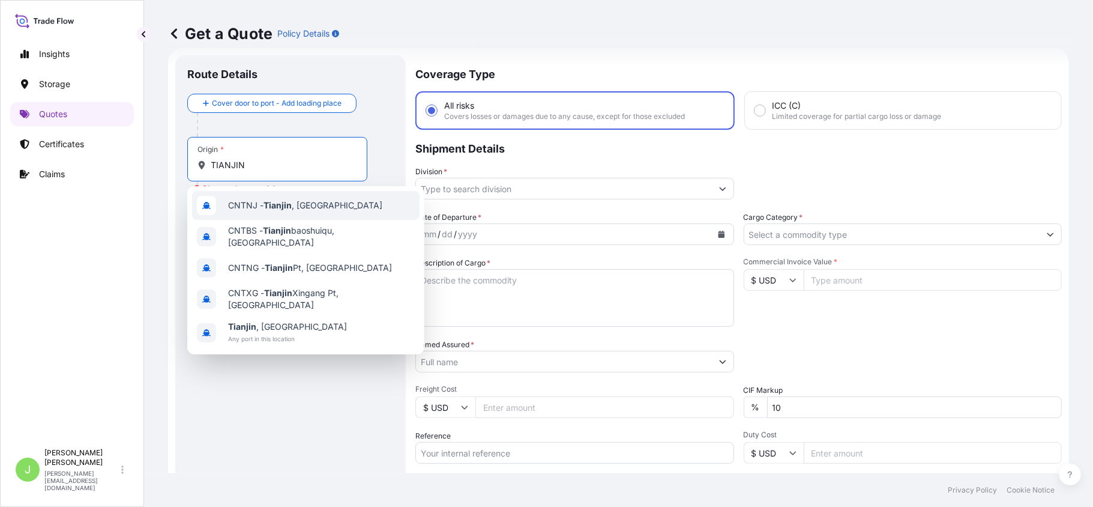
click at [258, 213] on div "CNTNJ - Tianjin , China" at bounding box center [306, 205] width 228 height 29
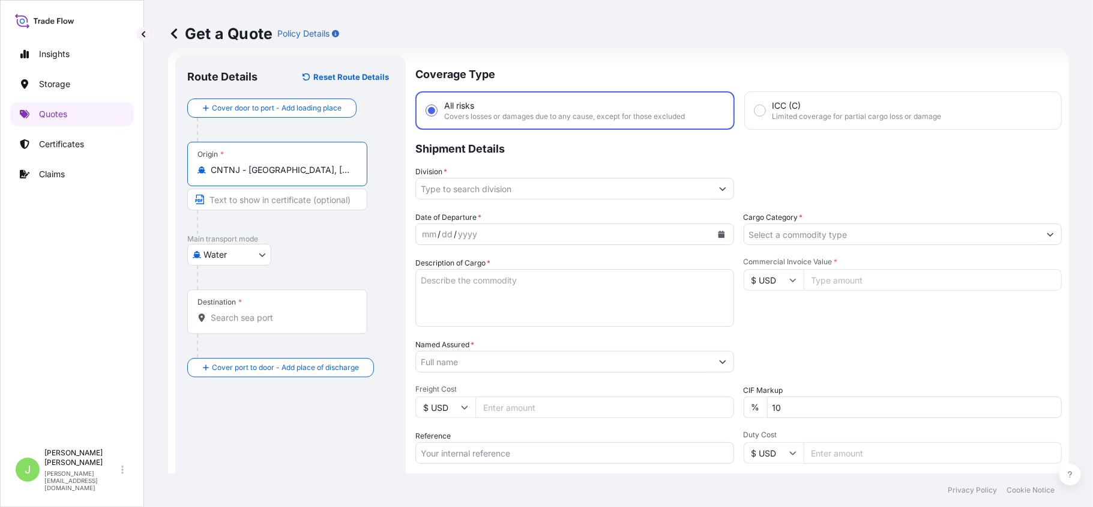
type input "CNTNJ - Tianjin, China"
click at [246, 318] on input "Destination *" at bounding box center [282, 318] width 142 height 12
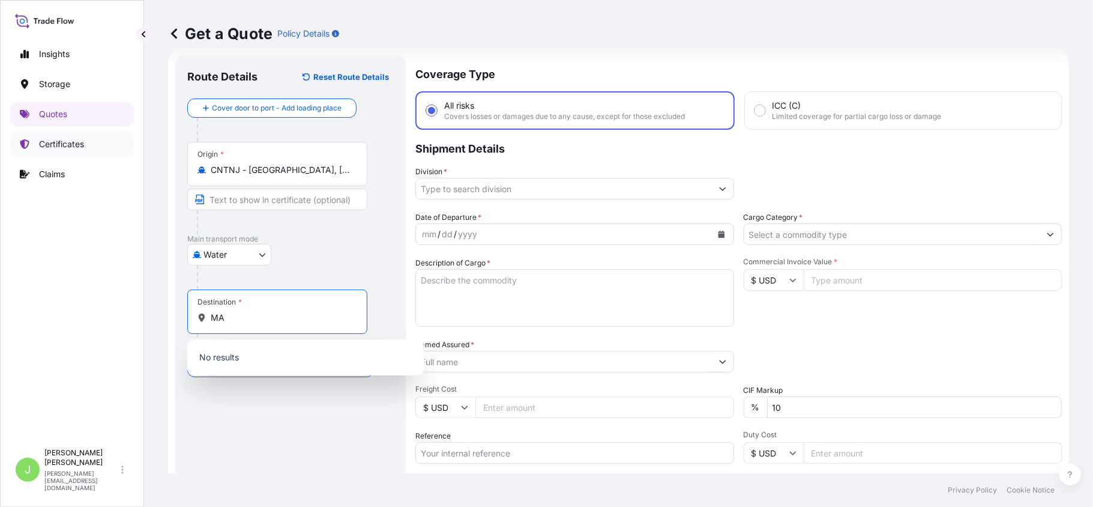
type input "M"
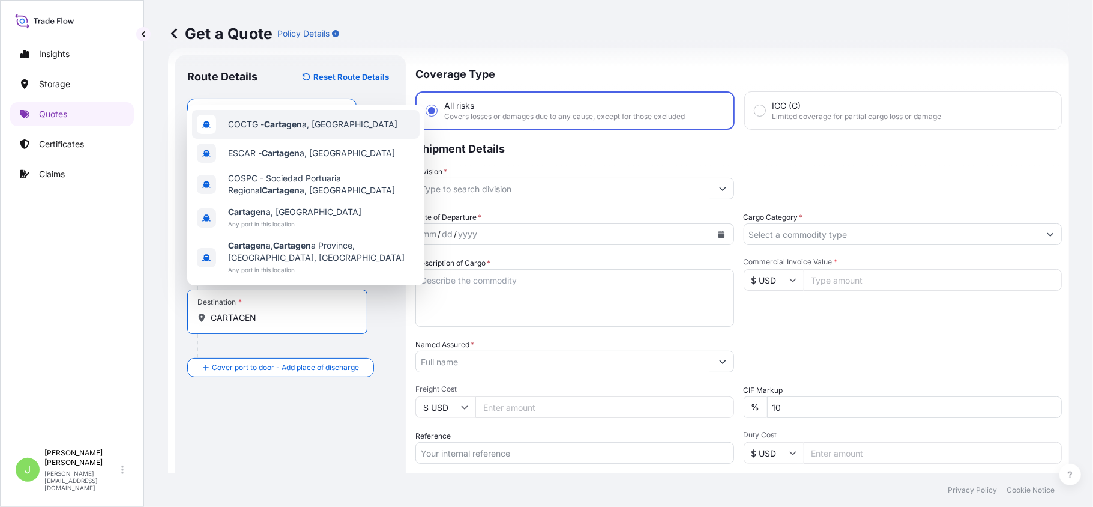
click at [272, 134] on div "COCTG - Cartagen a, Colombia" at bounding box center [306, 124] width 228 height 29
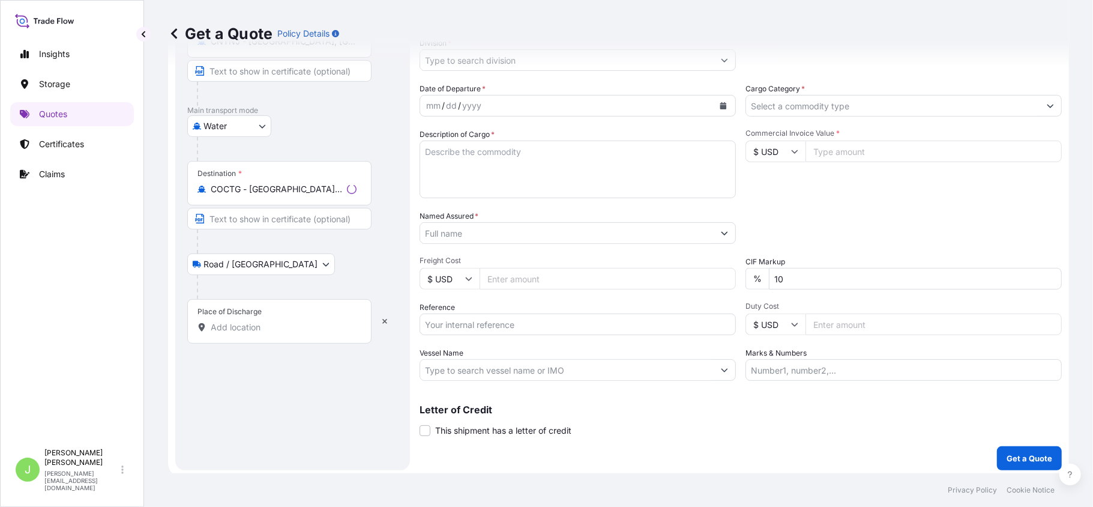
scroll to position [151, 0]
click at [271, 330] on input "Place of Discharge" at bounding box center [282, 324] width 142 height 12
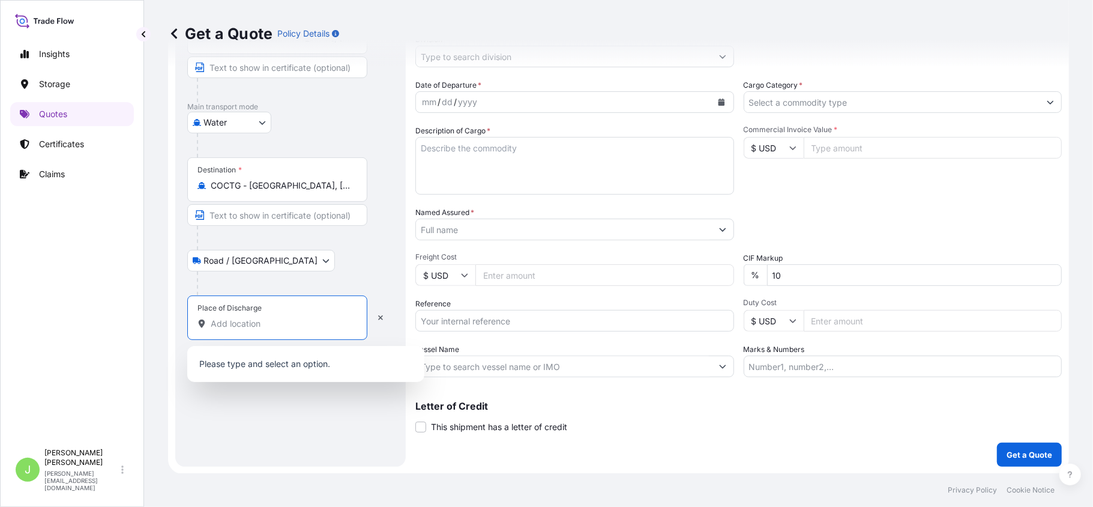
click at [294, 191] on input "COCTG - Cartagena, Colombia" at bounding box center [282, 185] width 142 height 12
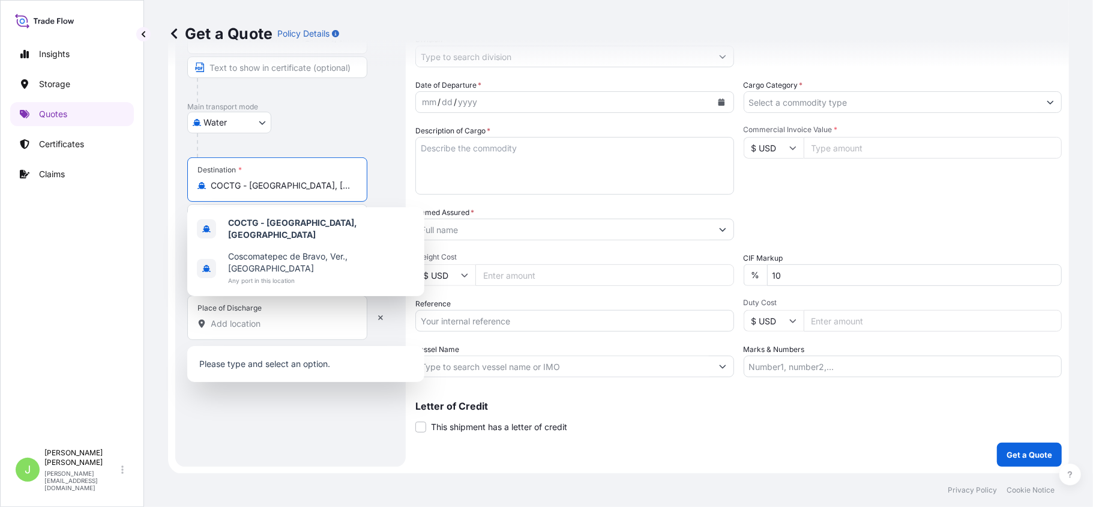
click at [294, 191] on input "COCTG - Cartagena, Colombia" at bounding box center [282, 185] width 142 height 12
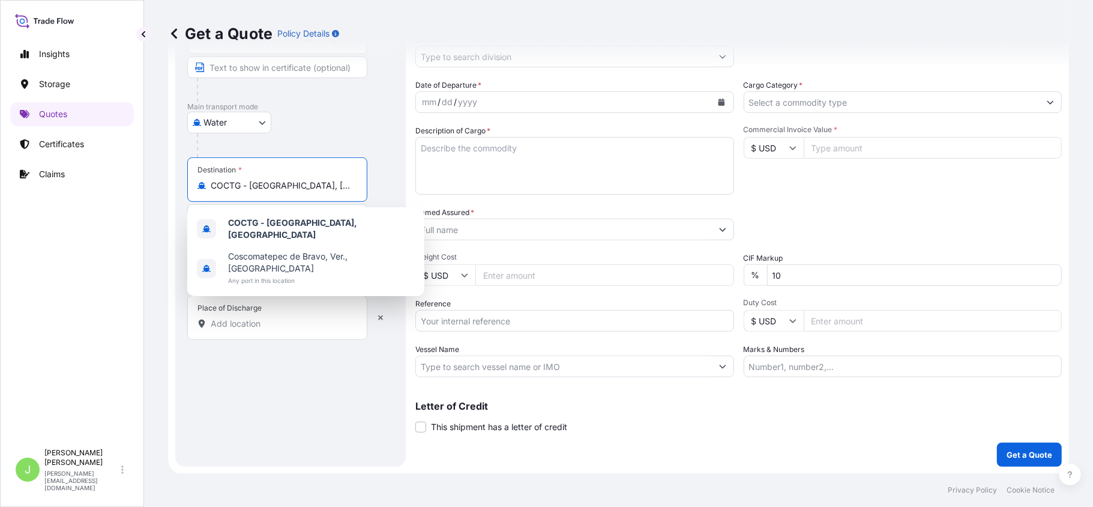
click at [294, 191] on input "COCTG - Cartagena, Colombia" at bounding box center [282, 185] width 142 height 12
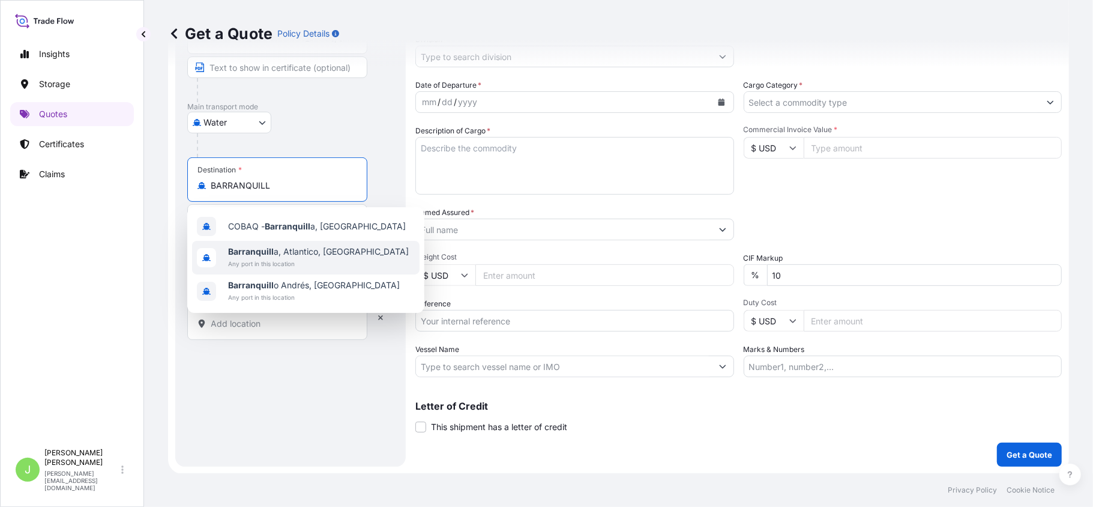
click at [306, 255] on span "Barranquill a, Atlantico, Colombia" at bounding box center [318, 252] width 181 height 12
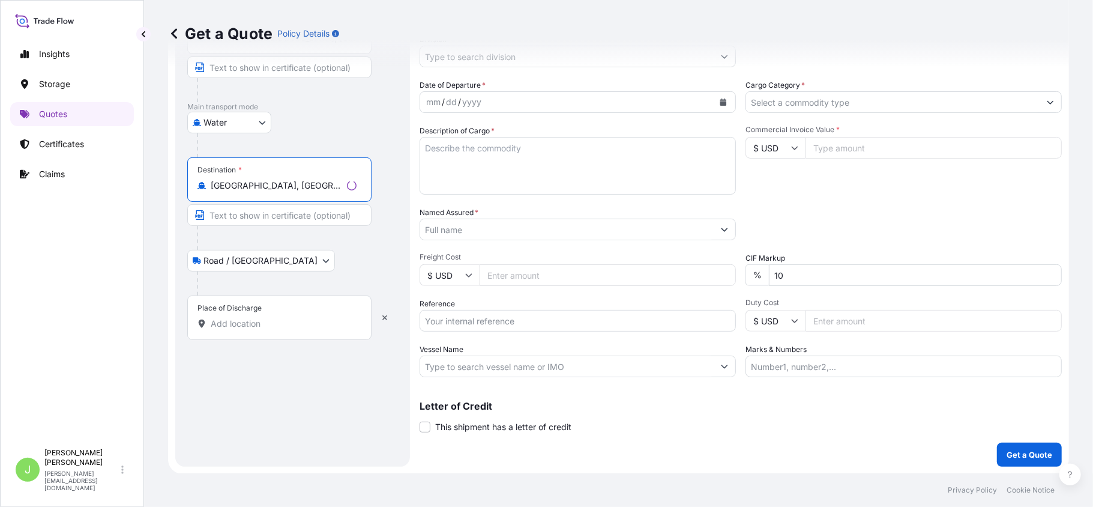
type input "Barranquilla, Atlantico, Colombia"
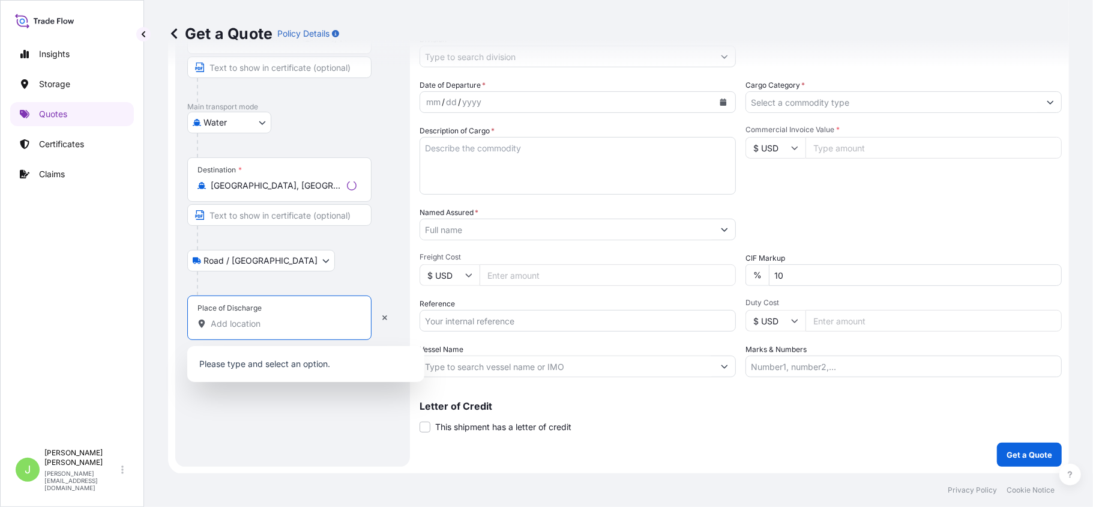
click at [275, 327] on input "Place of Discharge" at bounding box center [284, 324] width 146 height 12
click at [295, 273] on div at bounding box center [295, 283] width 197 height 24
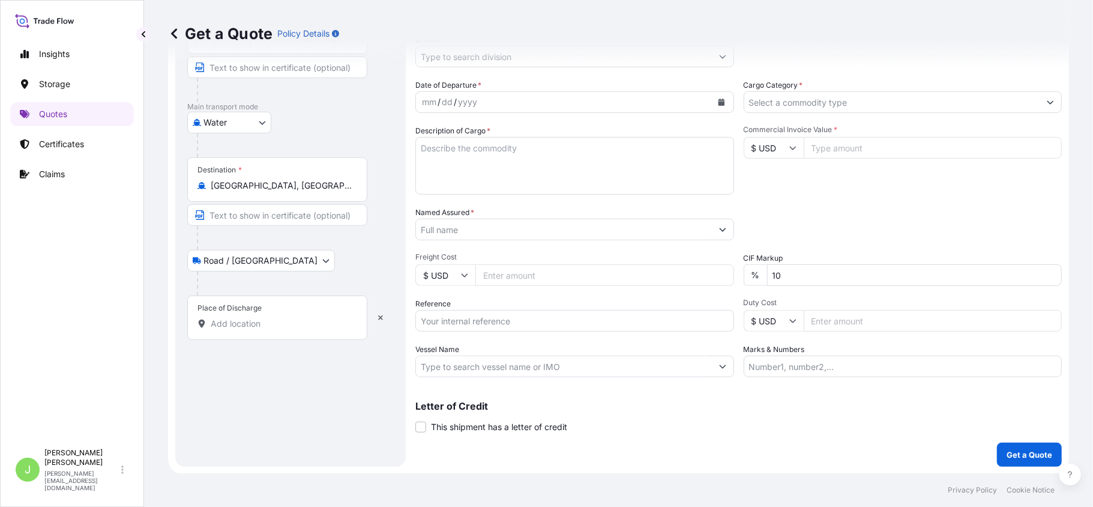
click at [279, 334] on div "Place of Discharge" at bounding box center [277, 317] width 180 height 44
click at [279, 330] on input "Place of Discharge" at bounding box center [282, 324] width 142 height 12
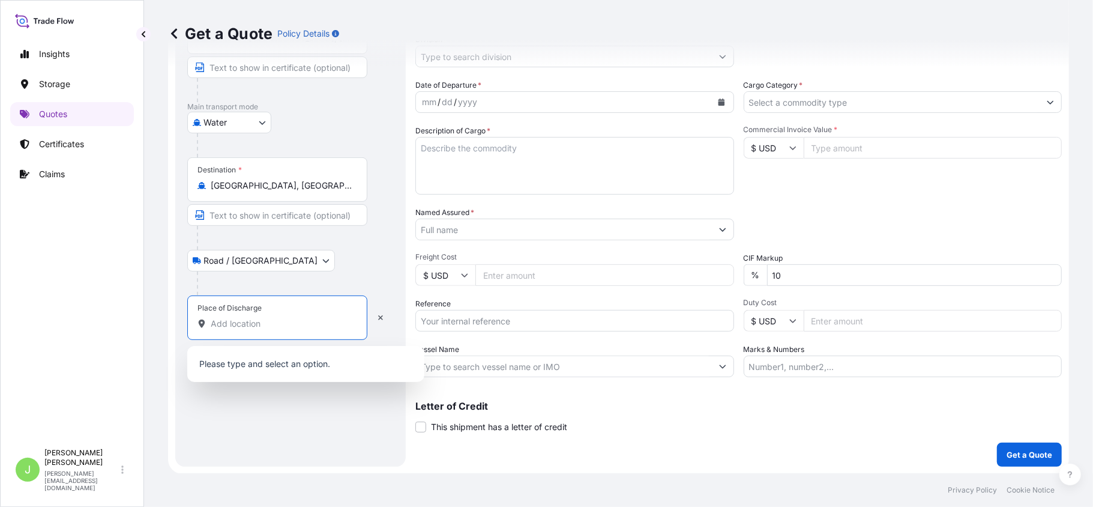
paste input "VIA MARDIQUE S.A. NIT:900.214.109-8 LT DE TR RUR PUNTA DE PUYA UB ISLA DE BARU …"
type input "VIA MARDIQUE S.A. NIT:900.214.109-8 LT DE TR RUR PUNTA DE PUYA UB ISLA DE BARU …"
click at [308, 426] on div "Route Details Reset Route Details Cover door to port - Add loading place Place …" at bounding box center [290, 194] width 207 height 519
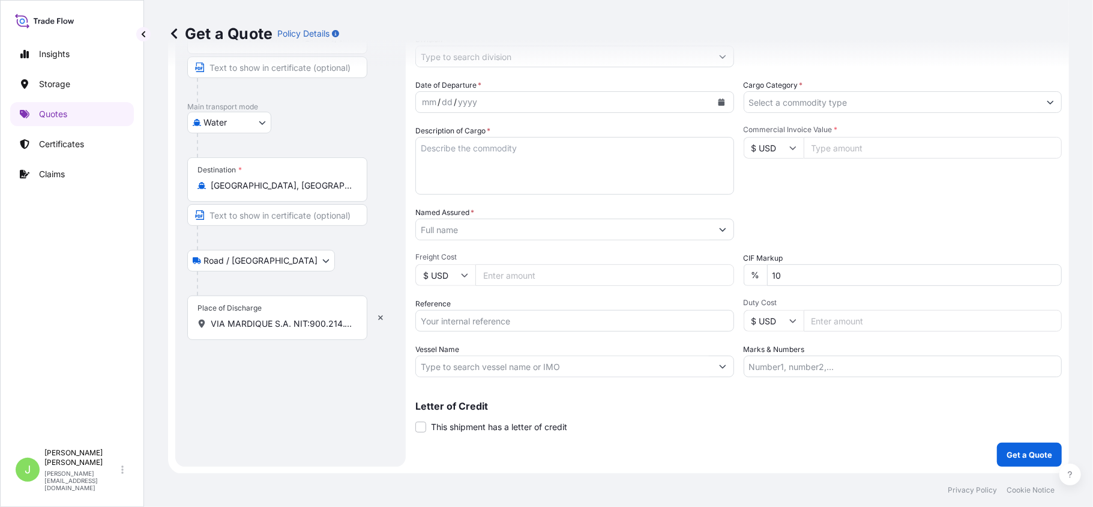
drag, startPoint x: 284, startPoint y: 336, endPoint x: 336, endPoint y: 346, distance: 53.2
click at [336, 346] on div "Route Details Reset Route Details Cover door to port - Add loading place Place …" at bounding box center [290, 194] width 207 height 519
drag, startPoint x: 321, startPoint y: 316, endPoint x: 363, endPoint y: 337, distance: 47.8
click at [363, 337] on div "Place of Discharge VIA MARDIQUE S.A. NIT:900.214.109-8 LT DE TR RUR PUNTA DE PU…" at bounding box center [277, 317] width 180 height 44
click at [352, 330] on input "VIA MARDIQUE S.A. NIT:900.214.109-8 LT DE TR RUR PUNTA DE PUYA UB ISLA DE BARU …" at bounding box center [282, 324] width 142 height 12
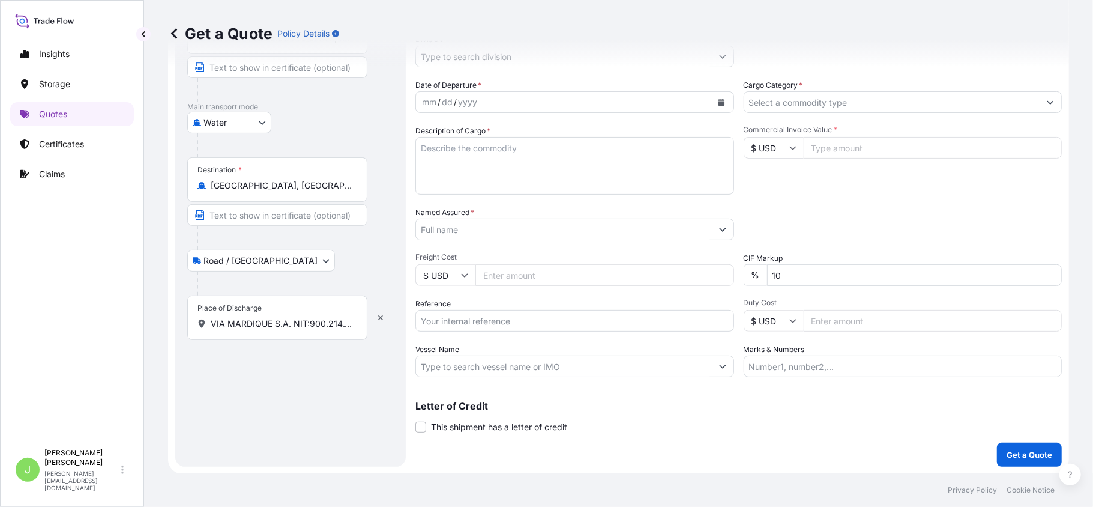
scroll to position [0, 274]
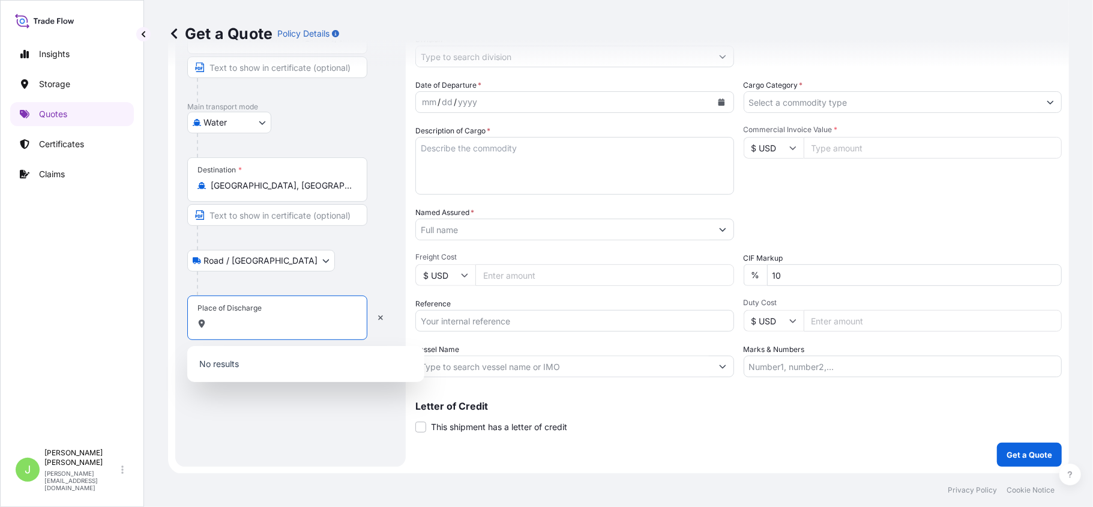
drag, startPoint x: 337, startPoint y: 327, endPoint x: 364, endPoint y: 330, distance: 26.6
click at [364, 330] on div "Place of Discharge VIA MARDIQUE S.A. NIT:900.214.109-8 LT DE TR RUR PUNTA DE PU…" at bounding box center [277, 317] width 180 height 44
click at [262, 457] on div "Route Details Reset Route Details Cover door to port - Add loading place Place …" at bounding box center [290, 194] width 231 height 543
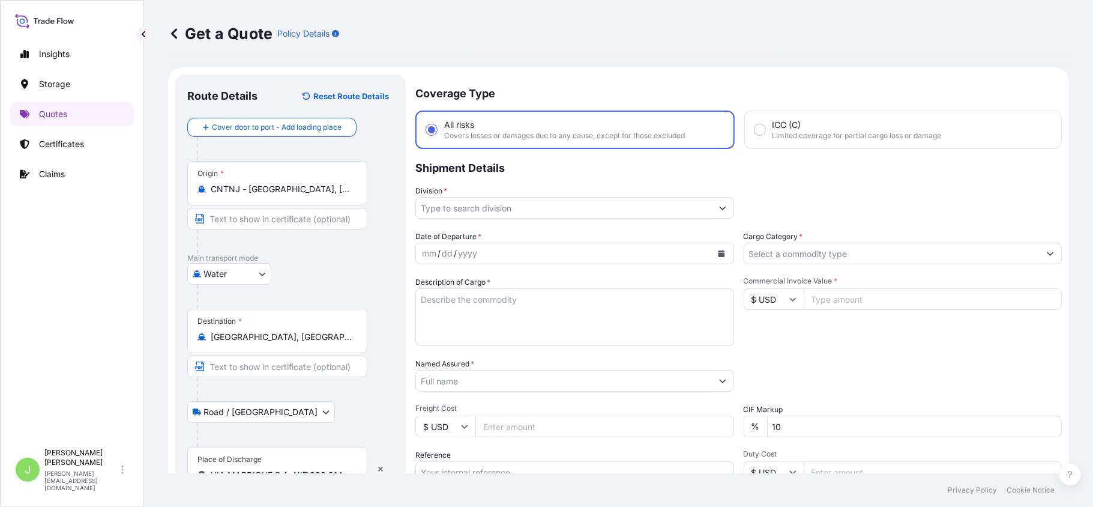
click at [491, 199] on input "Division *" at bounding box center [564, 208] width 296 height 22
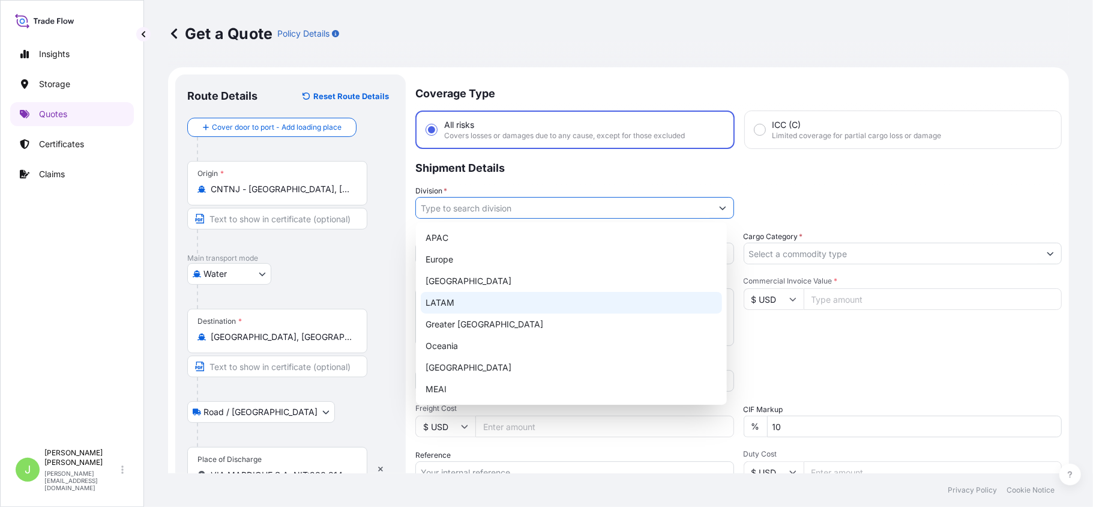
click at [447, 294] on div "LATAM" at bounding box center [571, 303] width 301 height 22
type input "LATAM"
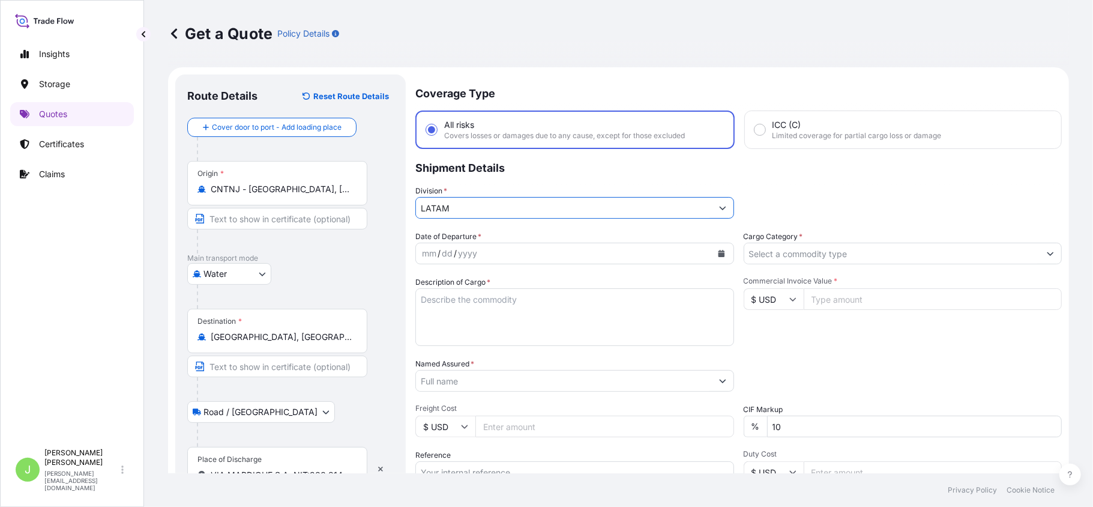
click at [843, 249] on input "Cargo Category *" at bounding box center [892, 254] width 296 height 22
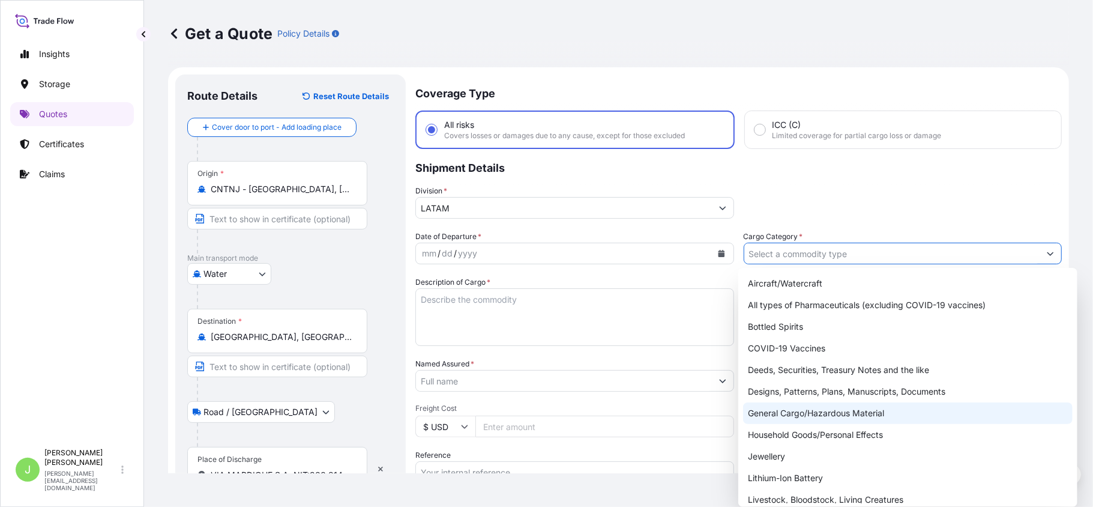
click at [774, 419] on div "General Cargo/Hazardous Material" at bounding box center [908, 413] width 330 height 22
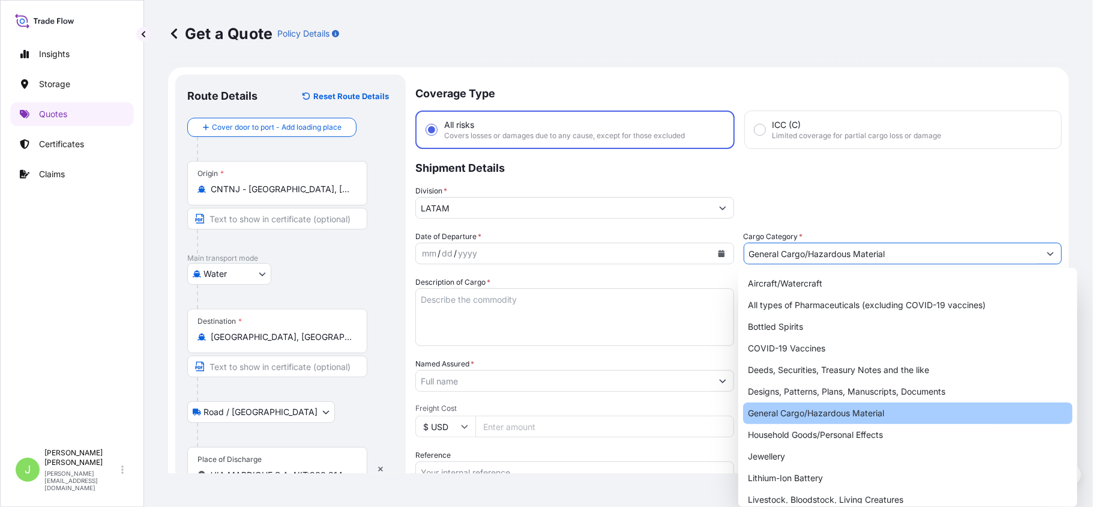
type input "General Cargo/Hazardous Material"
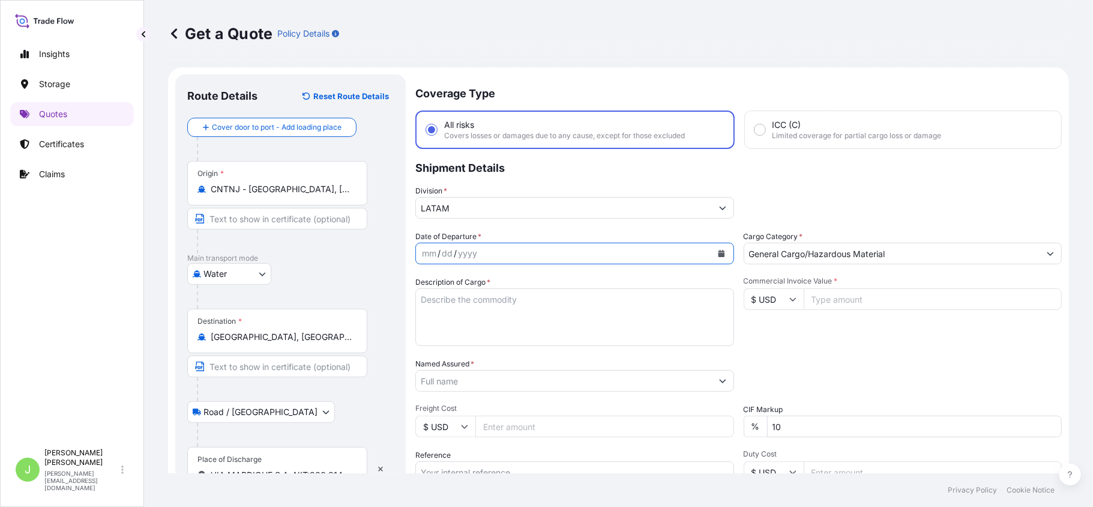
click at [718, 251] on icon "Calendar" at bounding box center [721, 253] width 7 height 7
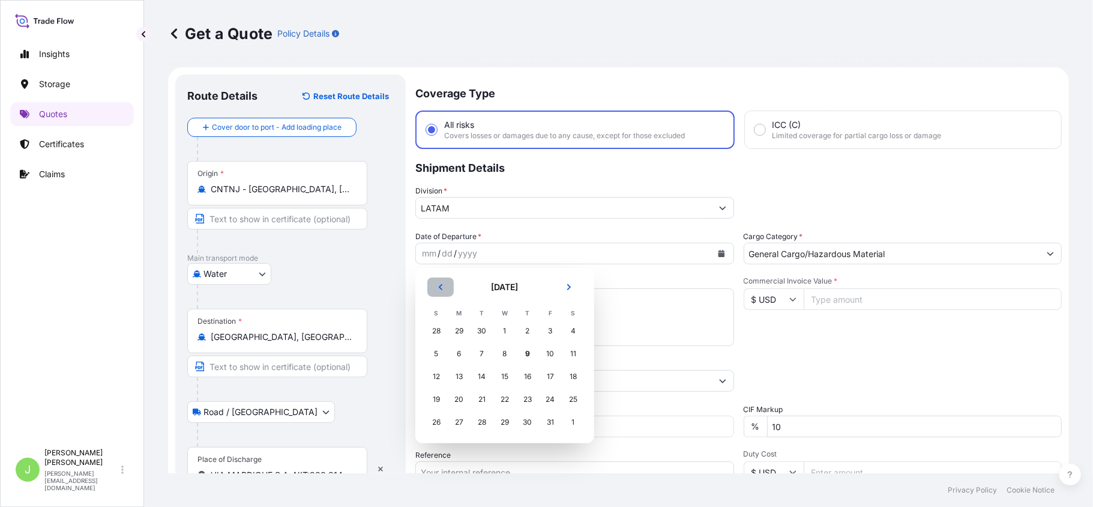
click at [444, 291] on button "Previous" at bounding box center [440, 286] width 26 height 19
click at [569, 404] on div "27" at bounding box center [574, 399] width 22 height 22
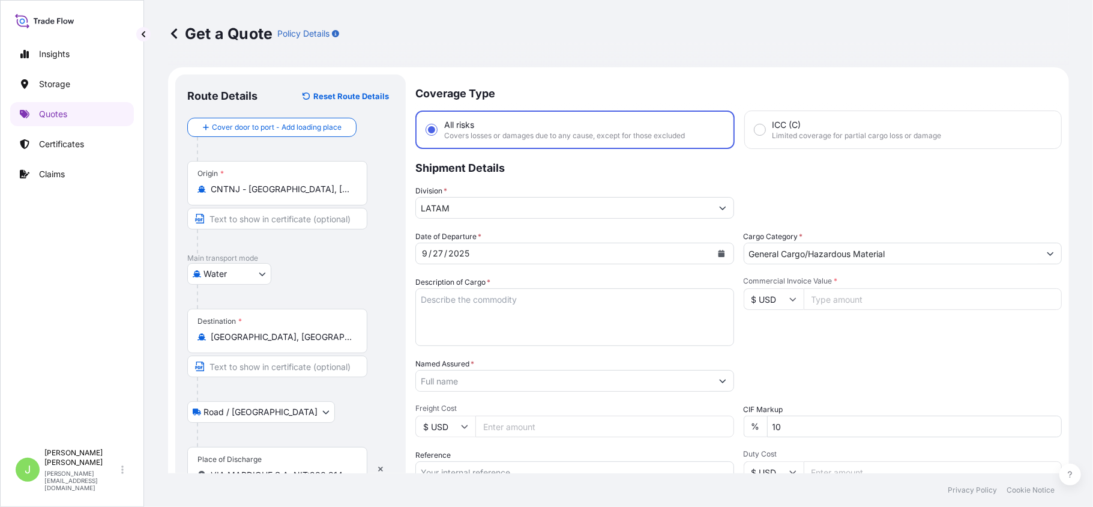
click at [551, 297] on textarea "Description of Cargo *" at bounding box center [574, 317] width 319 height 58
paste textarea "Dredger CSD 500 SHANDONG JULONG with accessories for normal function"
type textarea "Dredger CSD 500 SHANDONG JULONG with accessories for normal function"
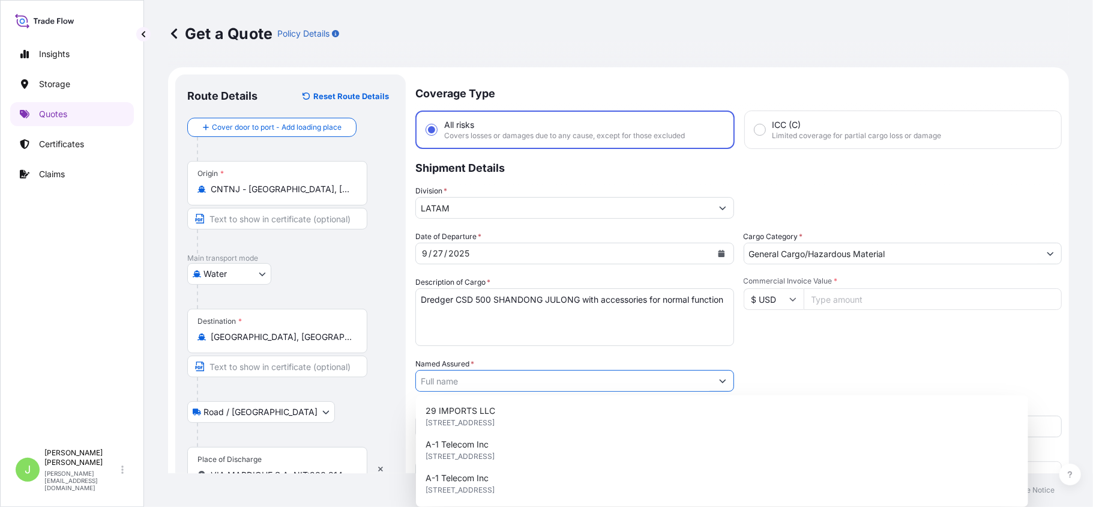
click at [524, 383] on input "Named Assured *" at bounding box center [564, 381] width 296 height 22
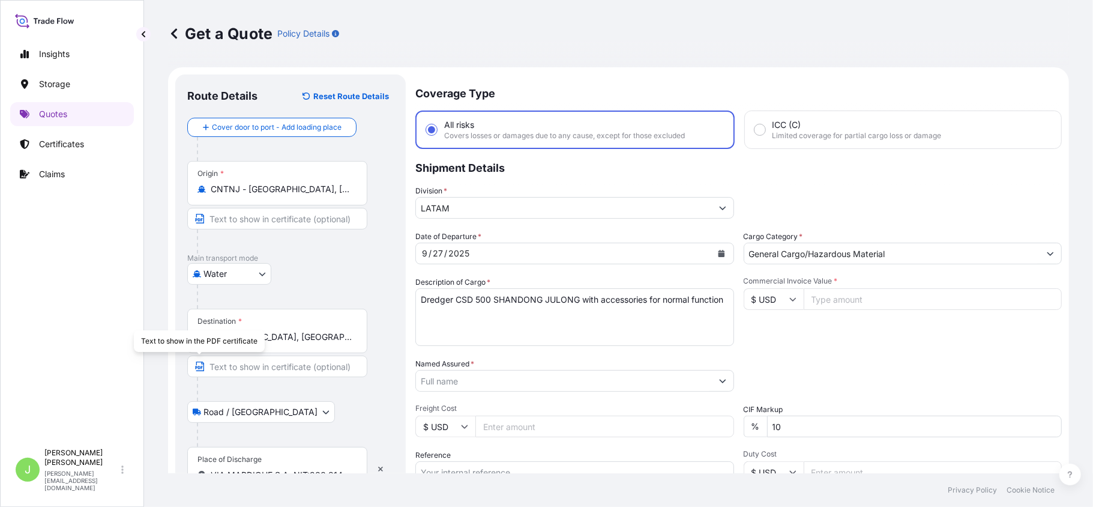
click at [491, 383] on input "Named Assured *" at bounding box center [564, 381] width 296 height 22
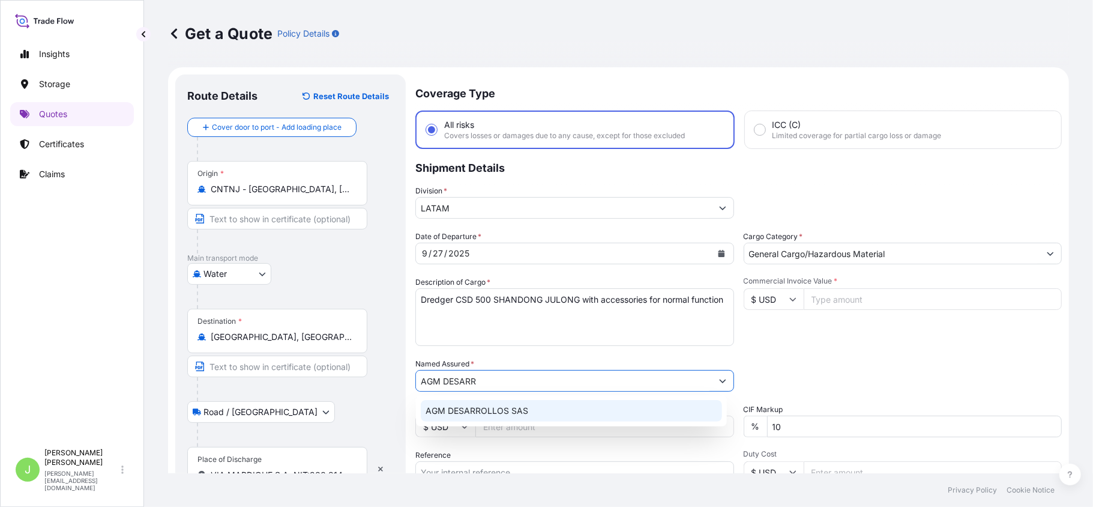
click at [500, 421] on div "AGM DESARROLLOS SAS" at bounding box center [571, 411] width 301 height 22
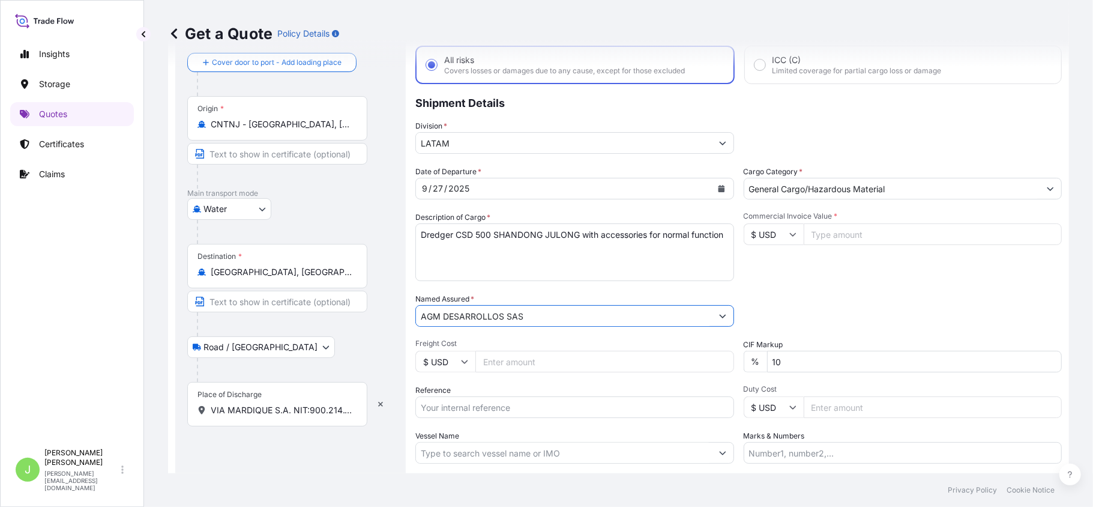
scroll to position [151, 0]
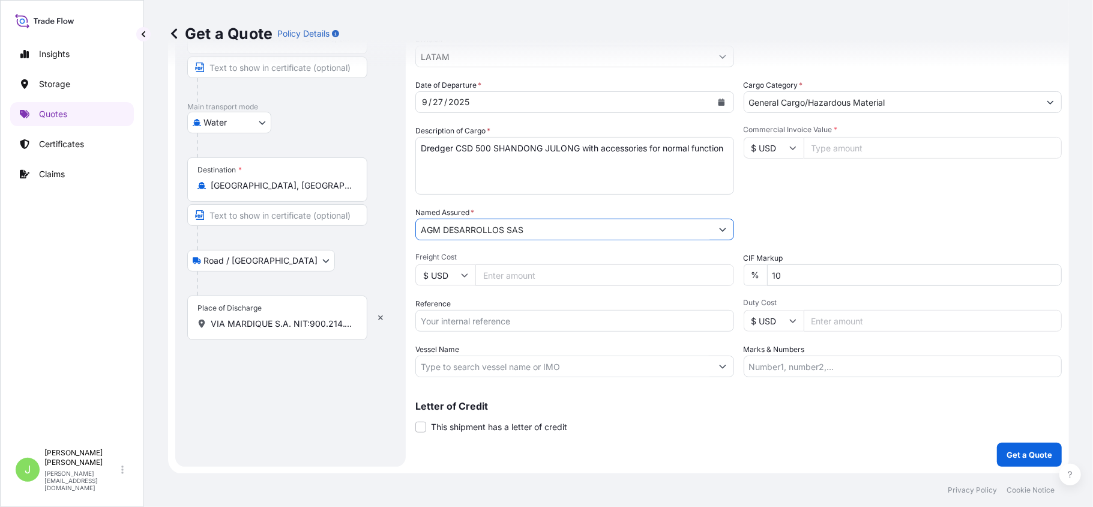
type input "AGM DESARROLLOS SAS"
click at [468, 318] on input "Reference" at bounding box center [574, 321] width 319 height 22
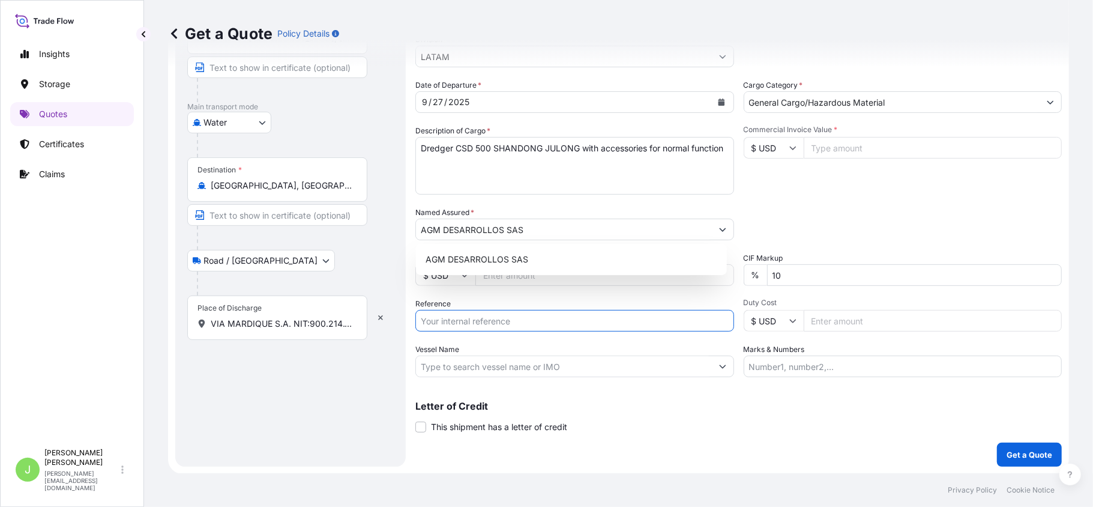
paste input "CO4011155911"
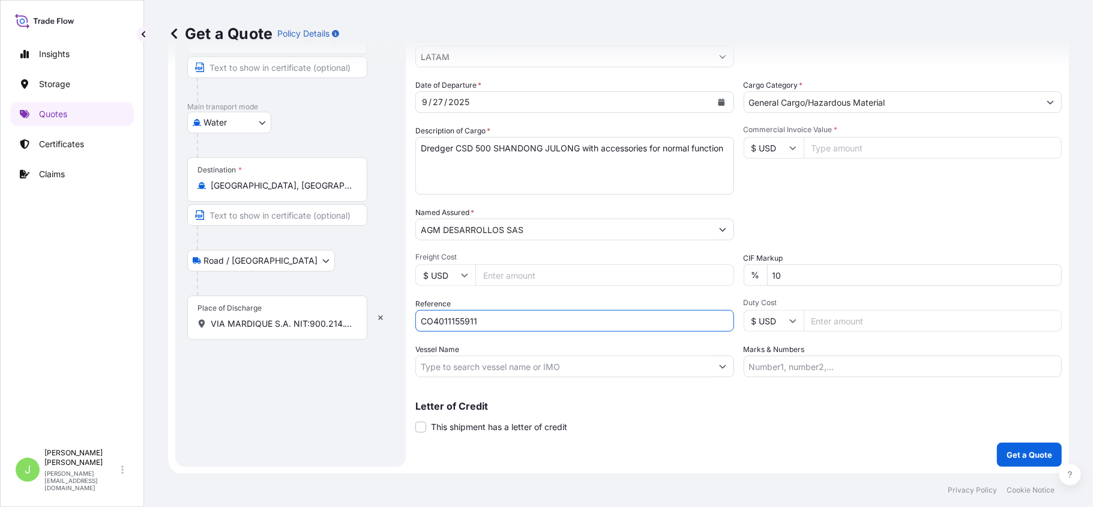
type input "CO4011155911"
click at [476, 363] on input "Vessel Name" at bounding box center [564, 366] width 296 height 22
paste input "IOANNIS THEO V.A25022"
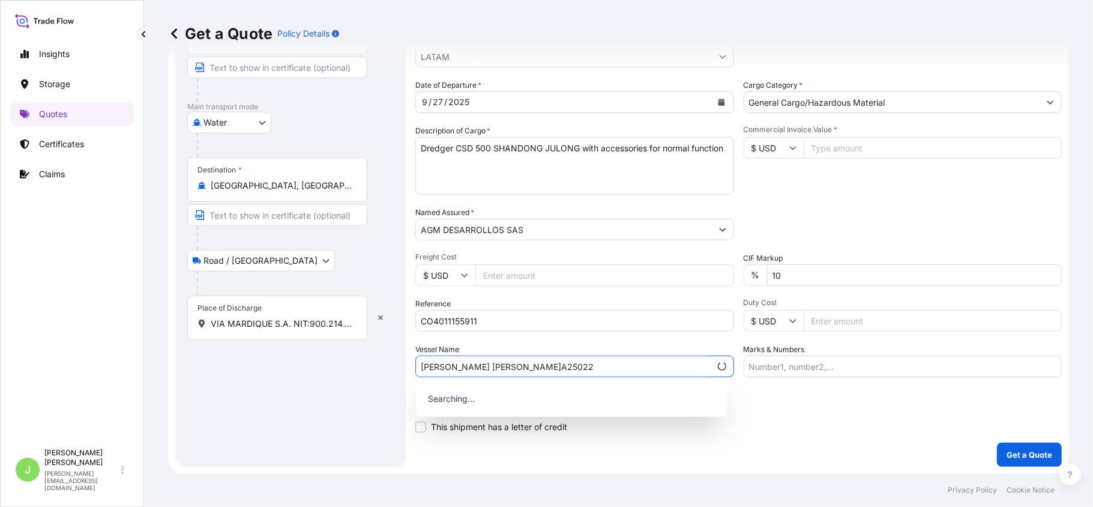
click at [490, 366] on input "IOANNIS THEO V.A25022" at bounding box center [563, 366] width 295 height 22
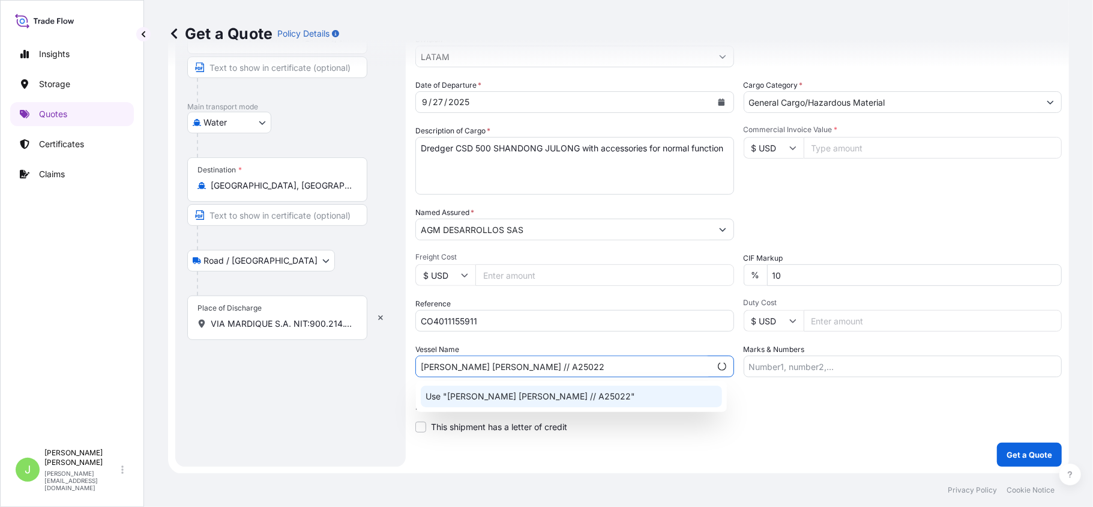
click at [505, 396] on p "Use "IOANNIS THEO // A25022"" at bounding box center [531, 396] width 210 height 12
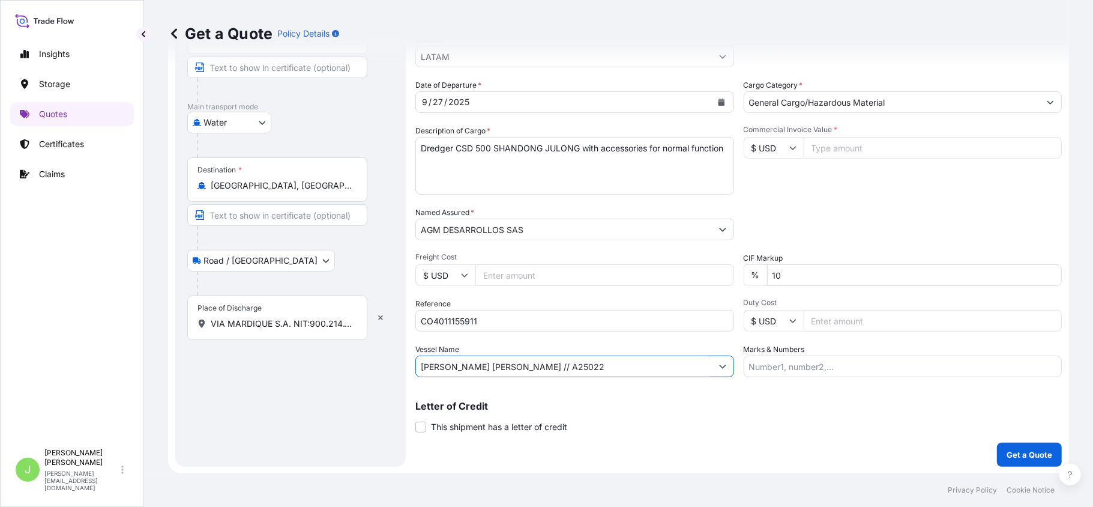
type input "IOANNIS THEO // A25022"
click at [828, 149] on input "Commercial Invoice Value *" at bounding box center [933, 148] width 259 height 22
type input "852271.2"
click at [786, 363] on input "Marks & Numbers" at bounding box center [903, 366] width 319 height 22
paste input "CO4011155911"
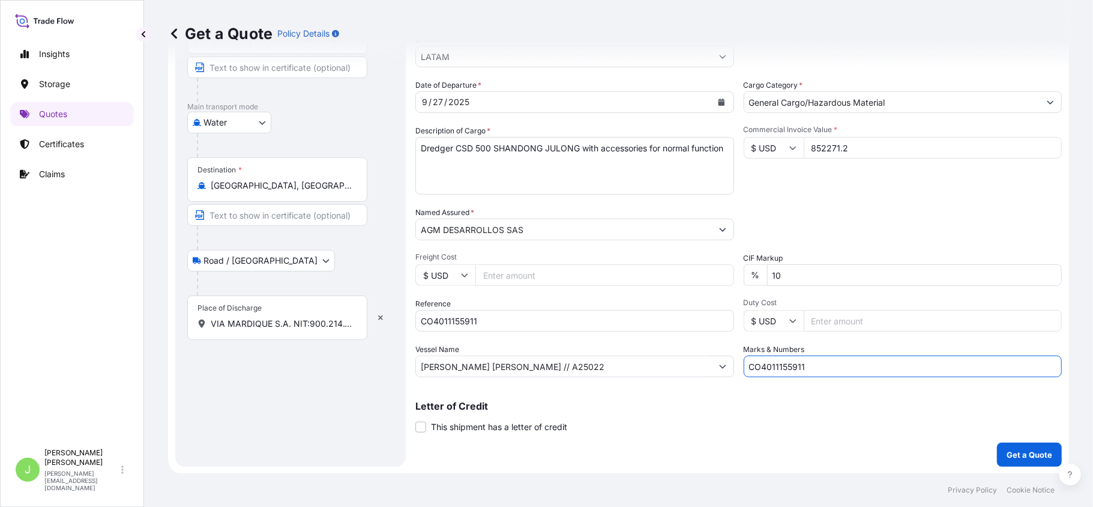
type input "CO4011155911 // VENTA DEL SEGURO: 0.22%"
click at [1012, 445] on button "Get a Quote" at bounding box center [1029, 454] width 65 height 24
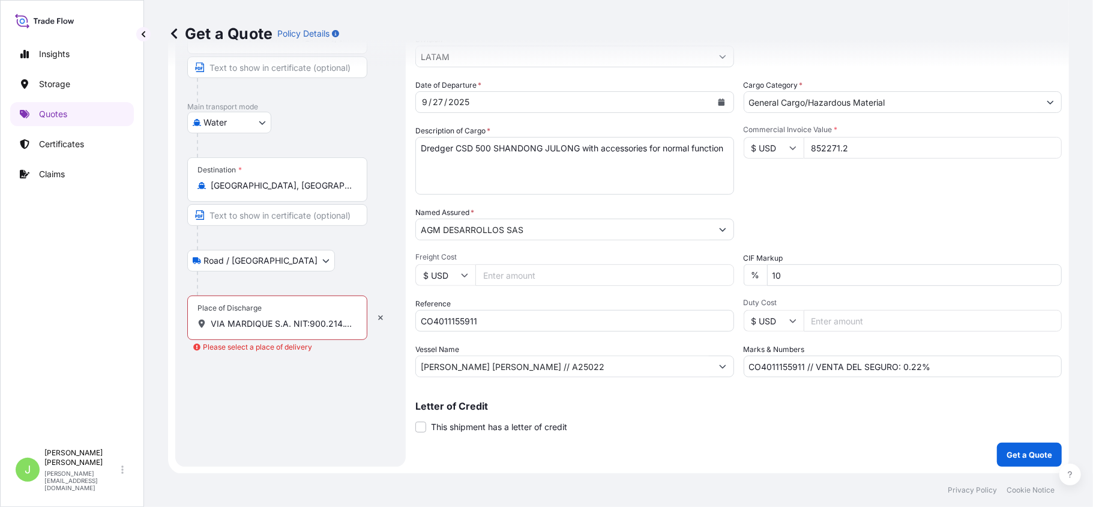
click at [212, 330] on div "Place of Discharge VIA MARDIQUE S.A. NIT:900.214.109-8 LT DE TR RUR PUNTA DE PU…" at bounding box center [277, 317] width 180 height 44
click at [212, 330] on input "VIA MARDIQUE S.A. NIT:900.214.109-8 LT DE TR RUR PUNTA DE PUYA UB ISLA DE BARU …" at bounding box center [282, 324] width 142 height 12
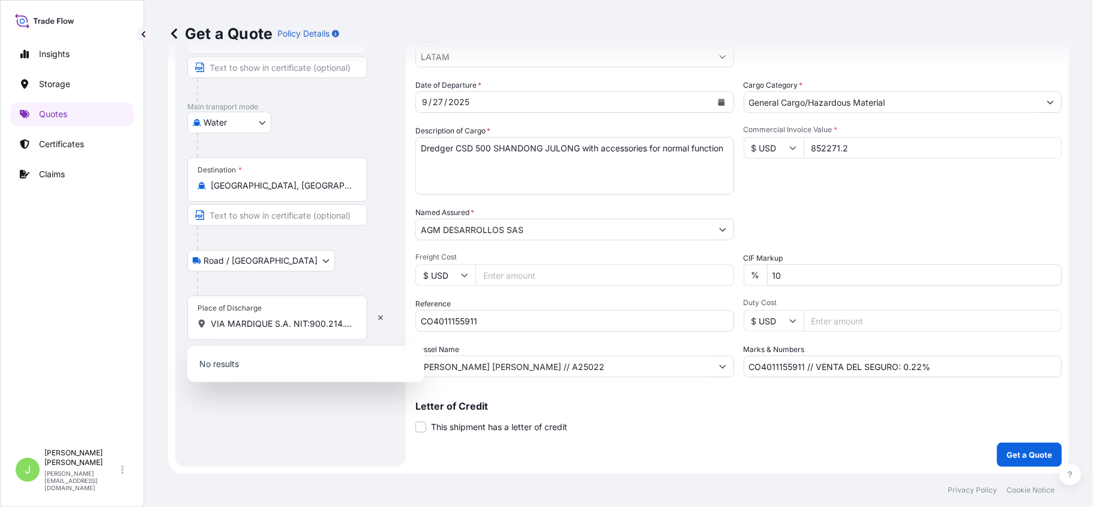
click at [210, 324] on div "VIA MARDIQUE S.A. NIT:900.214.109-8 LT DE TR RUR PUNTA DE PUYA UB ISLA DE BARU …" at bounding box center [278, 324] width 160 height 12
click at [211, 324] on input "VIA MARDIQUE S.A. NIT:900.214.109-8 LT DE TR RUR PUNTA DE PUYA UB ISLA DE BARU …" at bounding box center [282, 324] width 142 height 12
drag, startPoint x: 231, startPoint y: 328, endPoint x: 414, endPoint y: 327, distance: 183.7
click at [414, 327] on form "Route Details Reset Route Details Cover door to port - Add loading place Place …" at bounding box center [618, 195] width 901 height 558
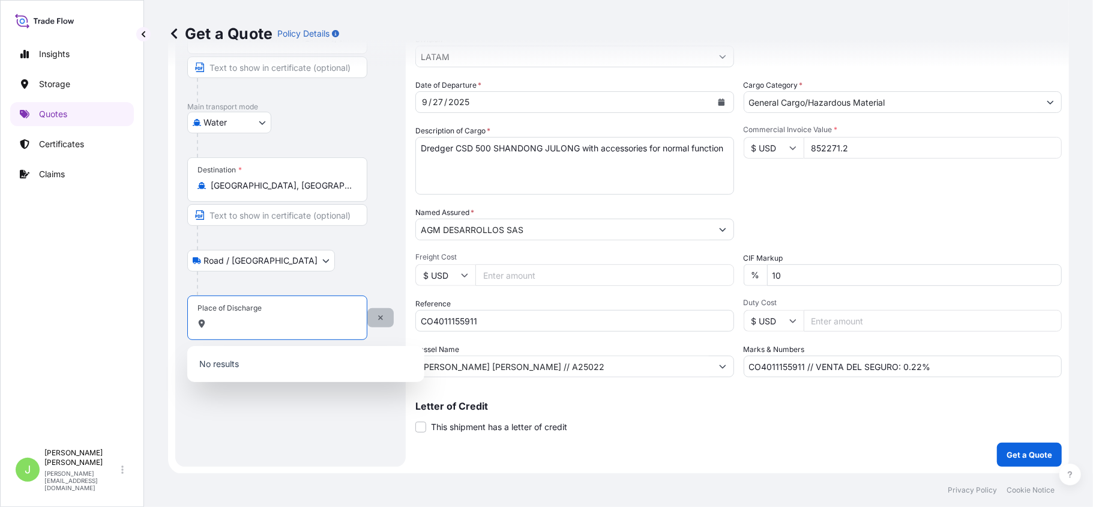
click at [377, 324] on button "button" at bounding box center [380, 317] width 26 height 19
select select "Road / [GEOGRAPHIC_DATA]"
click at [258, 327] on input "Place of Discharge" at bounding box center [282, 324] width 142 height 12
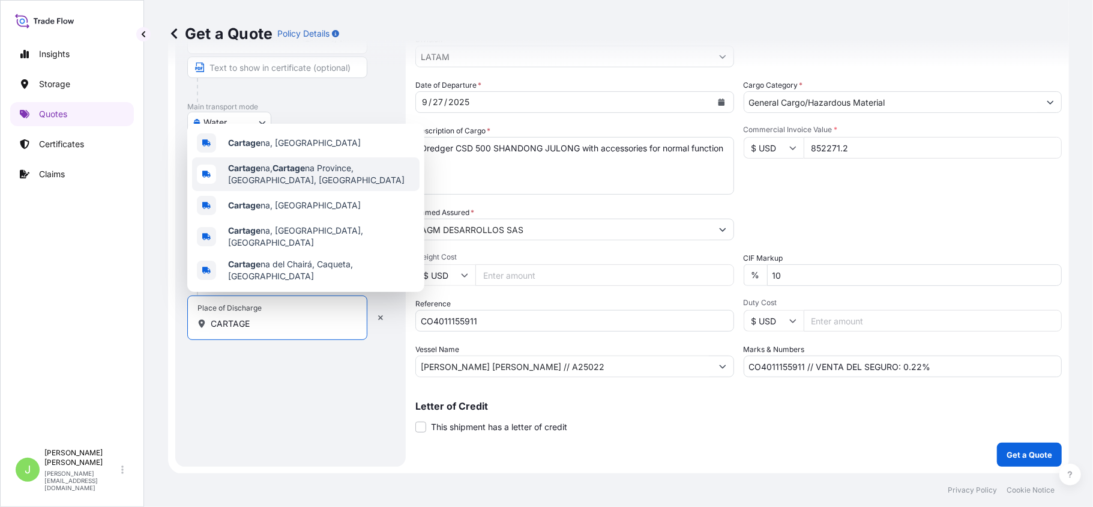
click at [310, 186] on span "Cartage na, Cartage na Province, Bolivar, Colombia" at bounding box center [321, 174] width 187 height 24
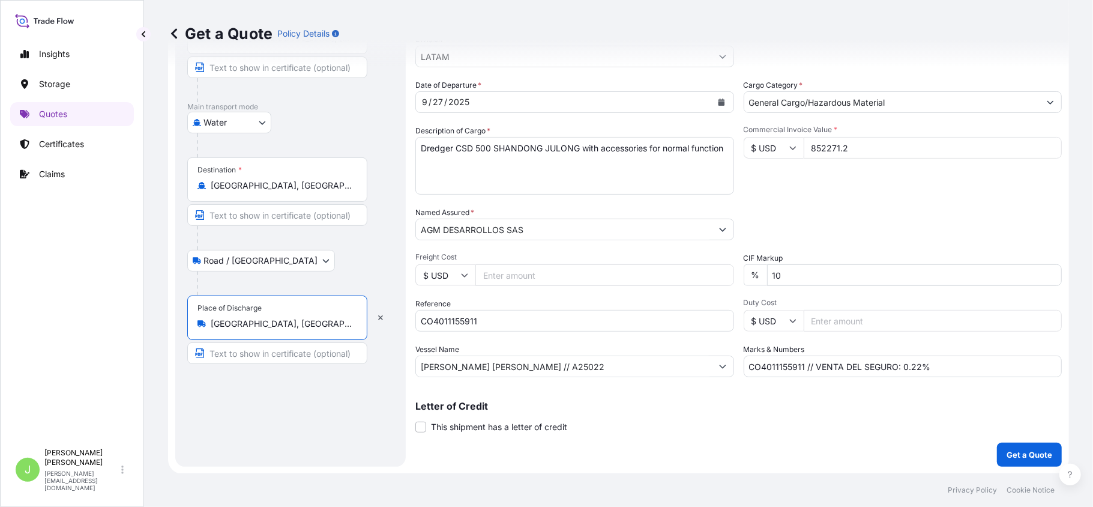
type input "Cartagena, Cartagena Province, Bolivar, Colombia"
click at [259, 358] on input "Text to appear on certificate" at bounding box center [277, 353] width 180 height 22
paste input "CO4011155911"
click at [246, 358] on input "CO4011155911" at bounding box center [277, 353] width 180 height 22
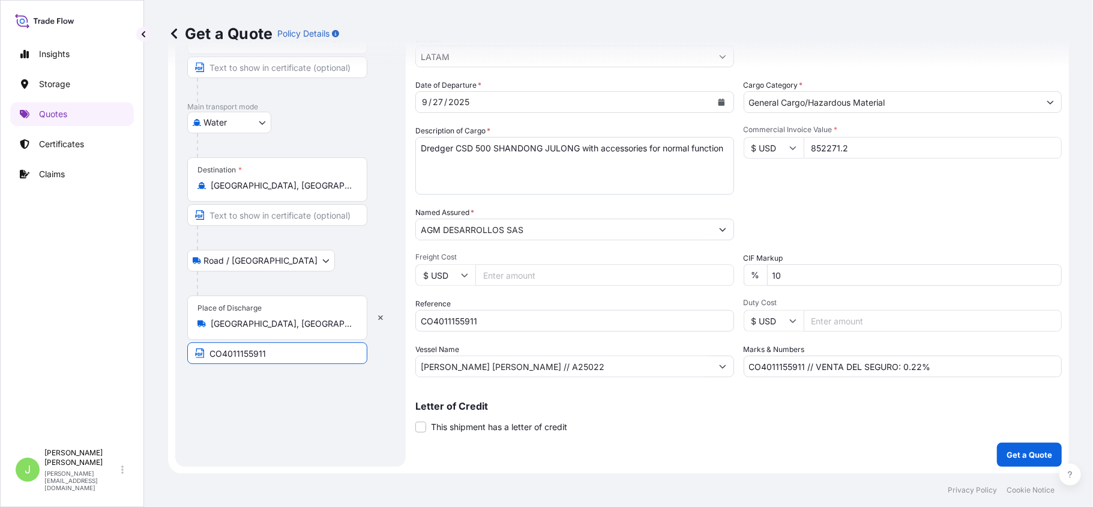
paste input "MARDIQUE S.A. NIT:900.214.109-8"
type input "MARDIQUE S.A. NIT:900.214.109-8"
click at [265, 438] on div "Route Details Reset Route Details Cover door to port - Add loading place Place …" at bounding box center [290, 194] width 207 height 519
click at [298, 437] on div "Route Details Reset Route Details Cover door to port - Add loading place Place …" at bounding box center [290, 194] width 207 height 519
click at [1007, 459] on p "Get a Quote" at bounding box center [1030, 454] width 46 height 12
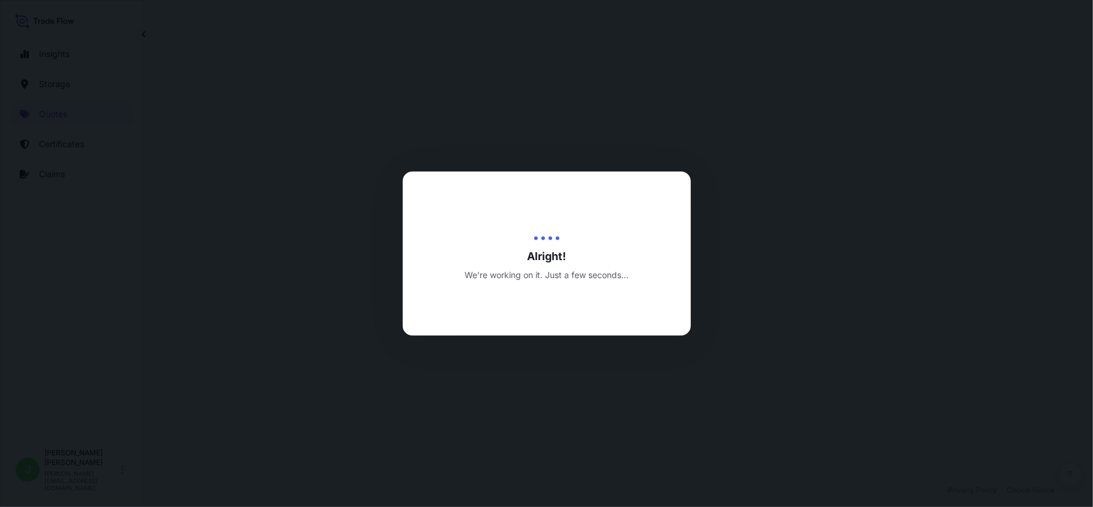
select select "Water"
select select "Road / [GEOGRAPHIC_DATA]"
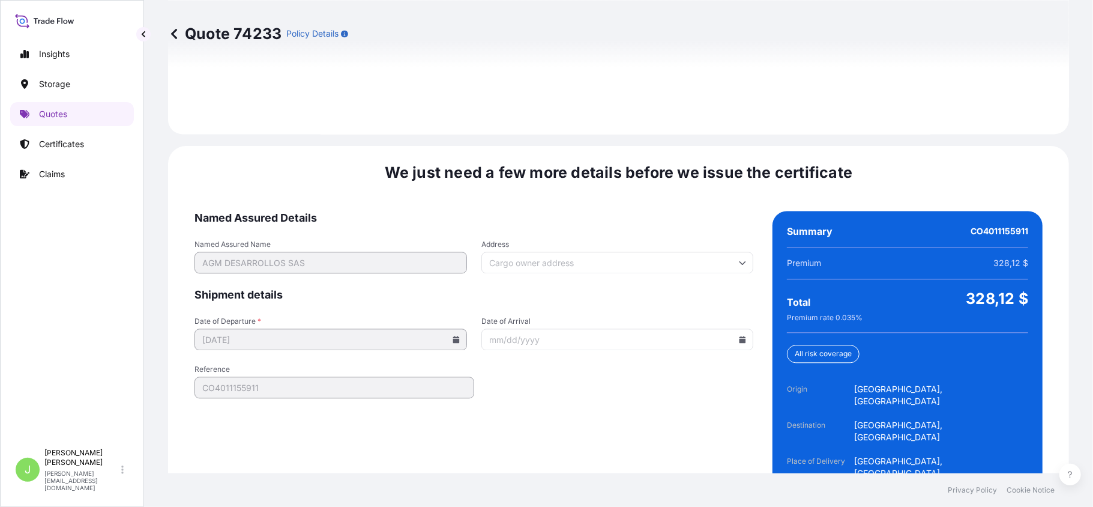
scroll to position [1806, 0]
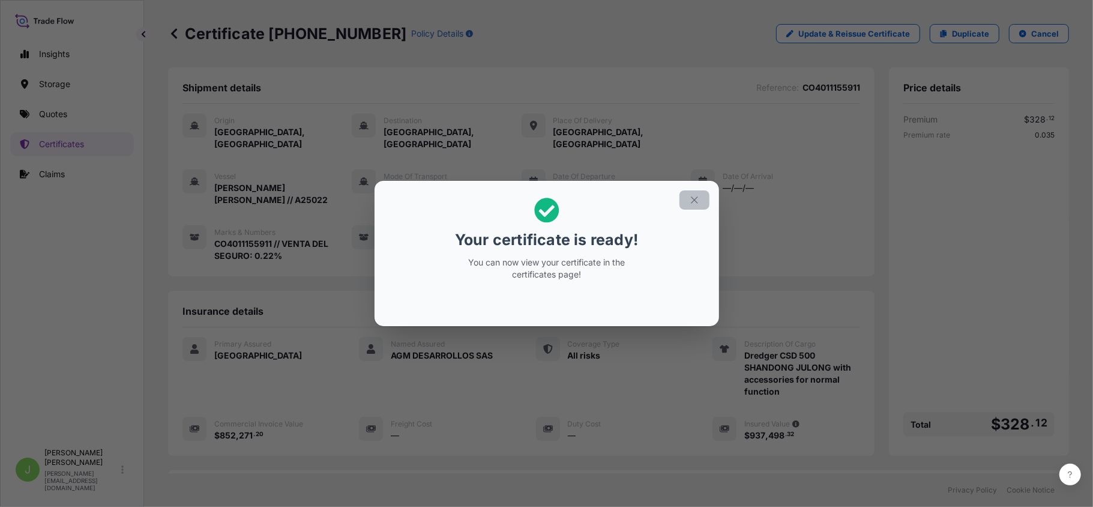
click at [695, 203] on icon "button" at bounding box center [694, 200] width 11 height 11
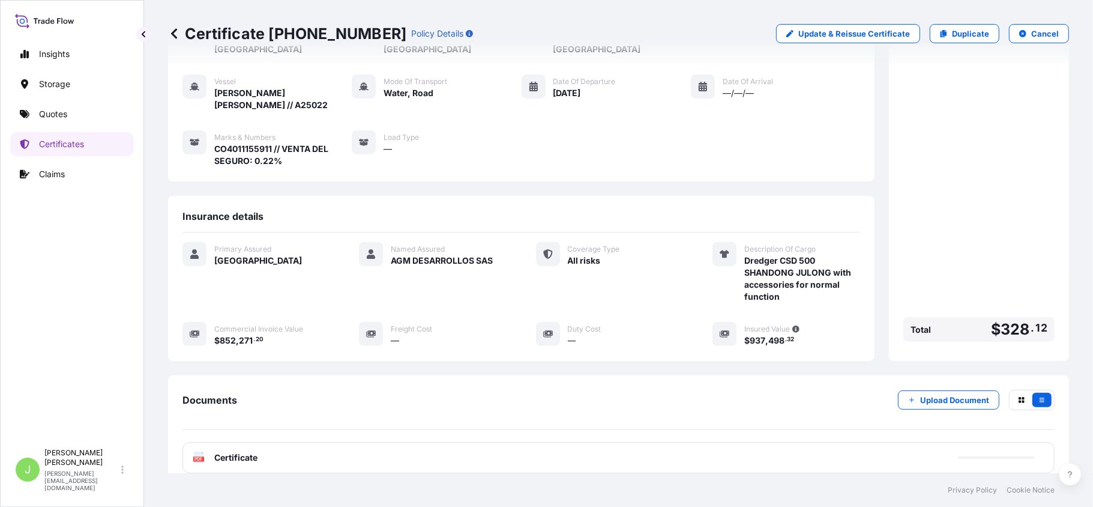
scroll to position [160, 0]
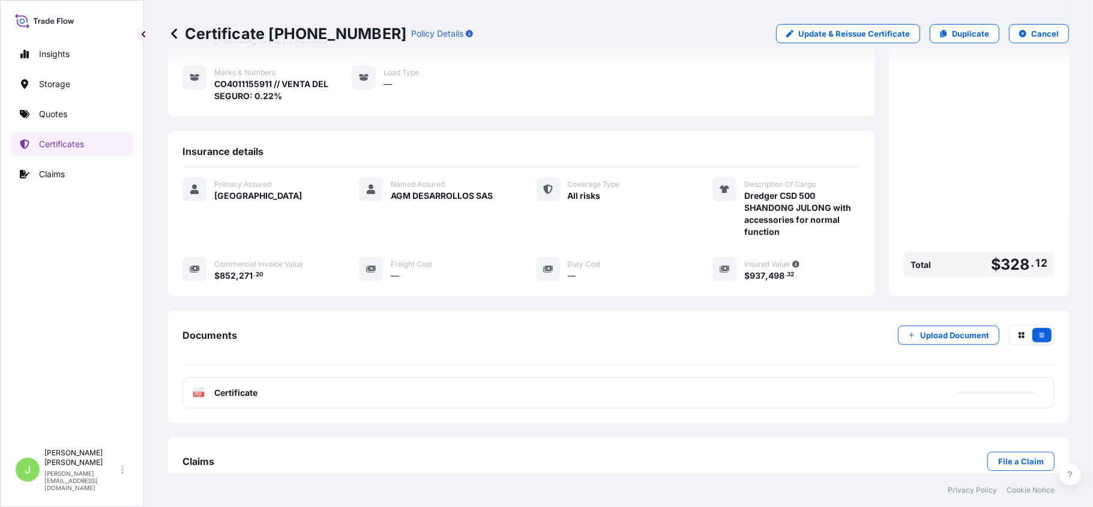
click at [237, 387] on span "Certificate" at bounding box center [235, 393] width 43 height 12
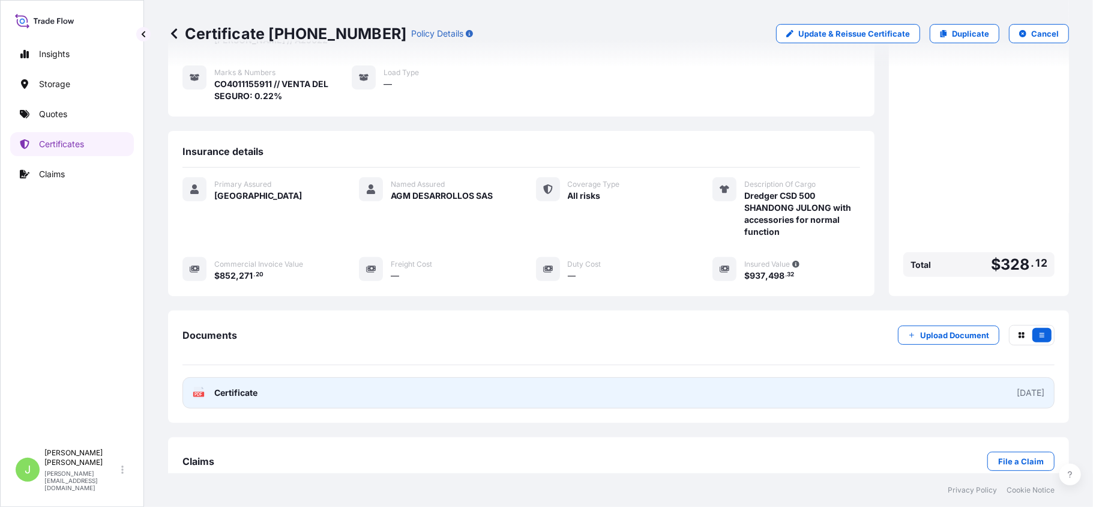
click at [286, 377] on link "PDF Certificate 2025-10-09" at bounding box center [619, 392] width 872 height 31
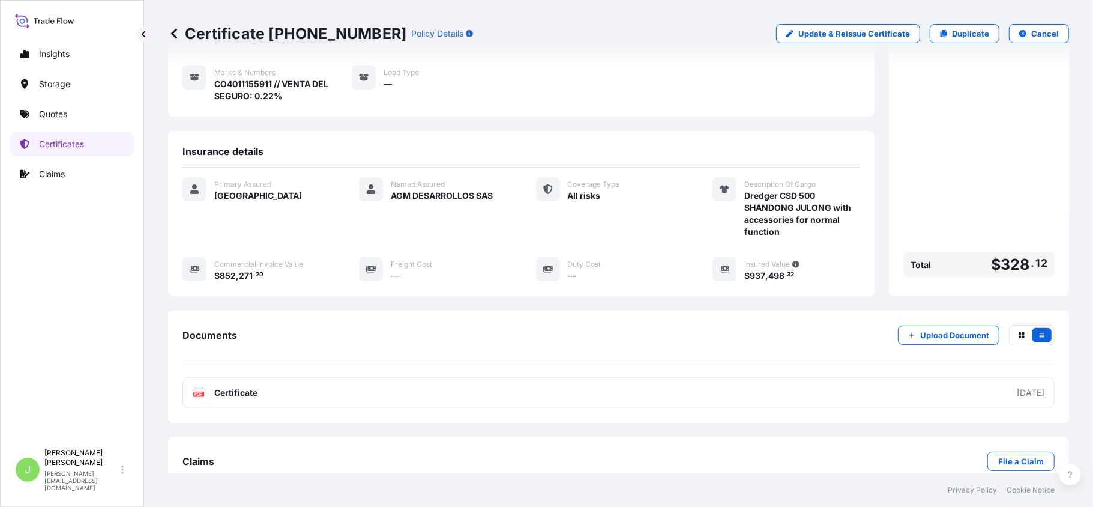
click at [279, 29] on p "Certificate 31619-477-1" at bounding box center [287, 33] width 238 height 19
copy p "Certificate 31619-477-1"
